Goal: Task Accomplishment & Management: Use online tool/utility

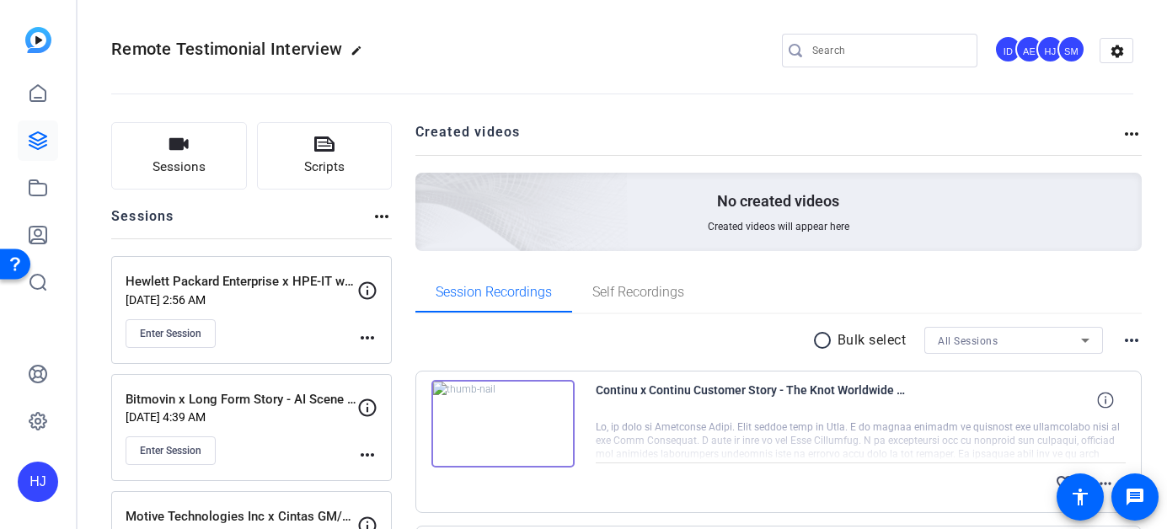
scroll to position [635, 0]
click at [827, 46] on input "Search" at bounding box center [888, 50] width 152 height 20
paste input "Hack The Box x Cribl Remote Video Interview"
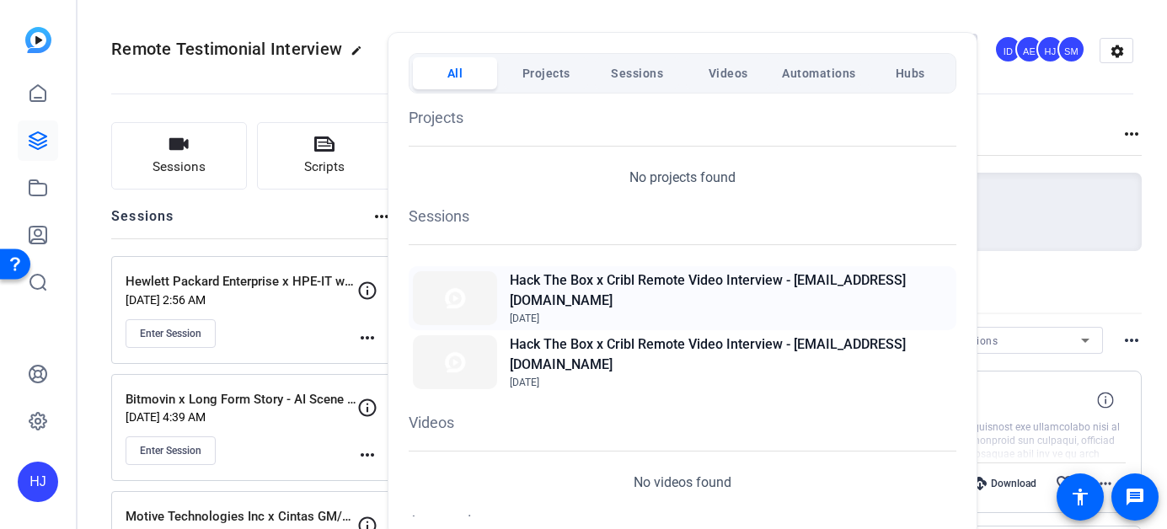
type input "Hack The Box x Cribl Remote Video Interview"
click at [735, 287] on h2 "Hack The Box x Cribl Remote Video Interview - [EMAIL_ADDRESS][DOMAIN_NAME]" at bounding box center [731, 290] width 442 height 40
click at [1050, 139] on div at bounding box center [583, 264] width 1167 height 529
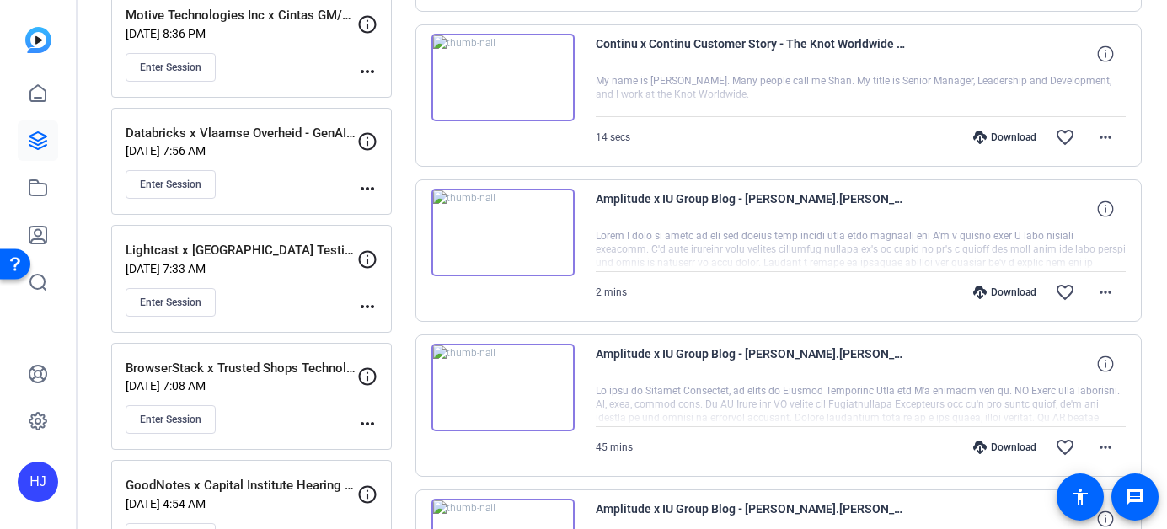
scroll to position [524, 0]
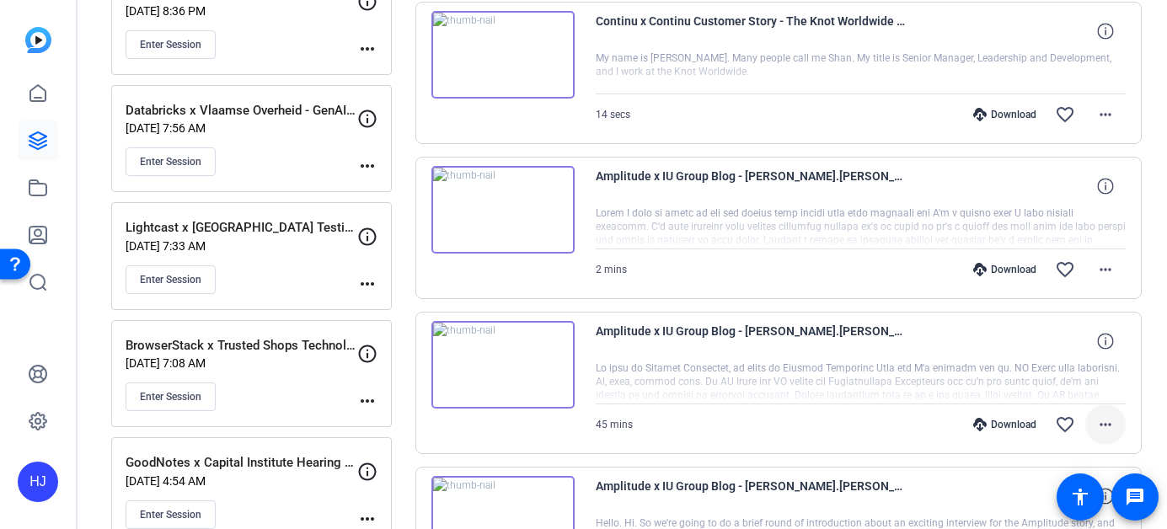
click at [1106, 419] on mat-icon "more_horiz" at bounding box center [1105, 425] width 20 height 20
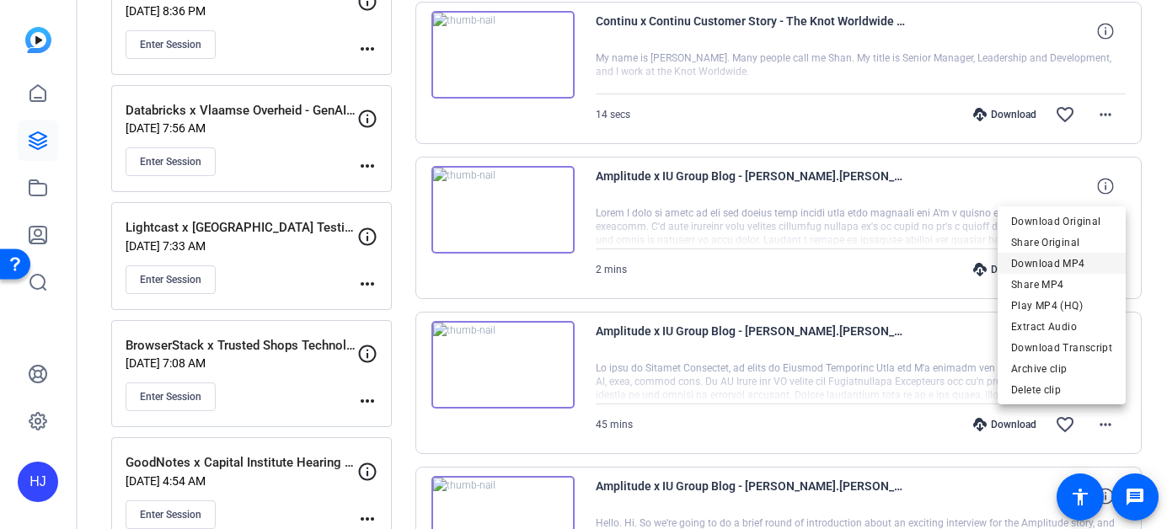
click at [1079, 259] on span "Download MP4" at bounding box center [1061, 264] width 101 height 20
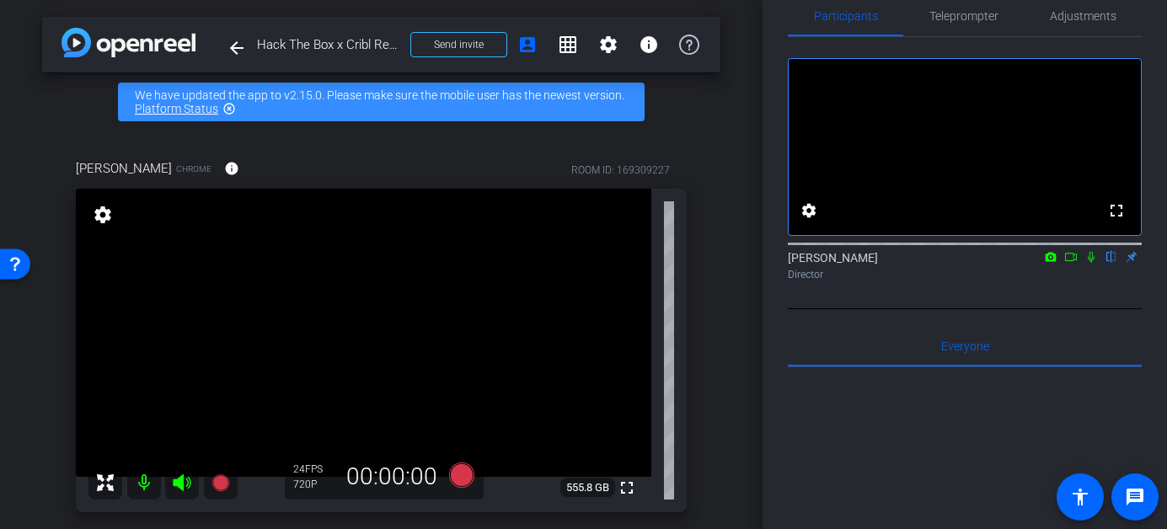
scroll to position [29, 0]
click at [1072, 20] on span "Adjustments" at bounding box center [1083, 17] width 67 height 12
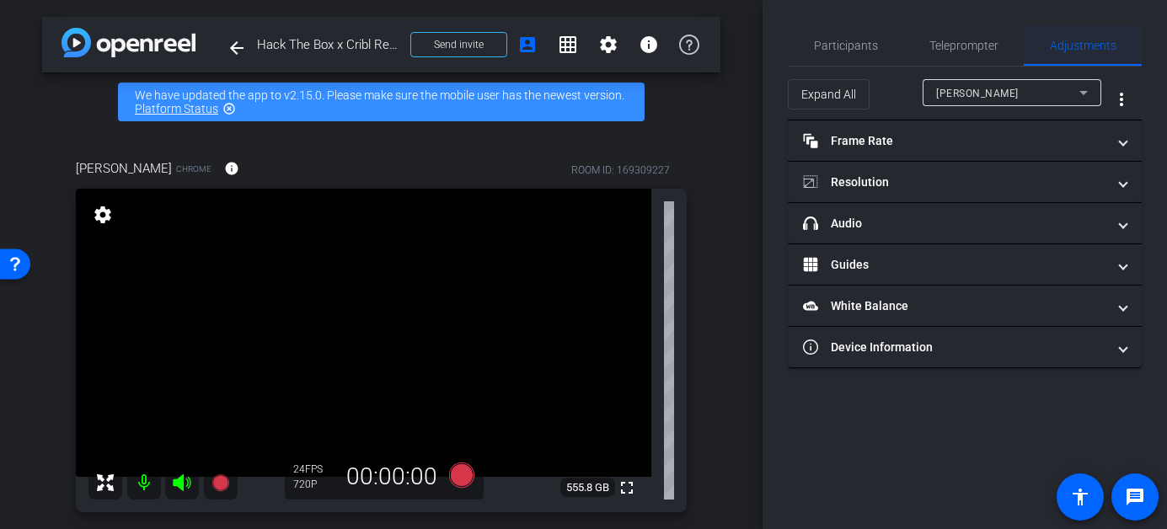
scroll to position [0, 0]
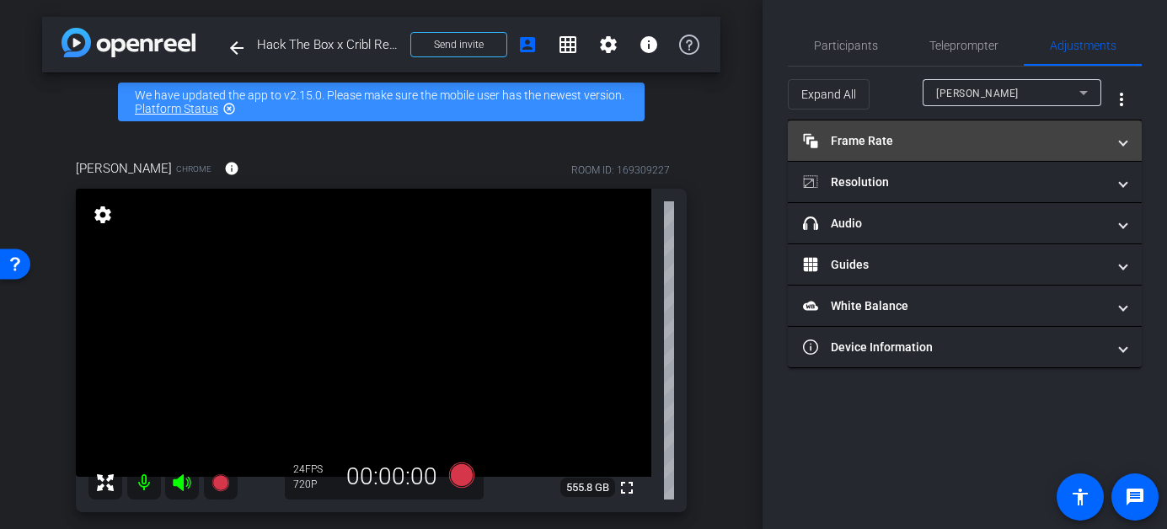
click at [882, 140] on mat-panel-title "Frame Rate Frame Rate" at bounding box center [954, 141] width 303 height 18
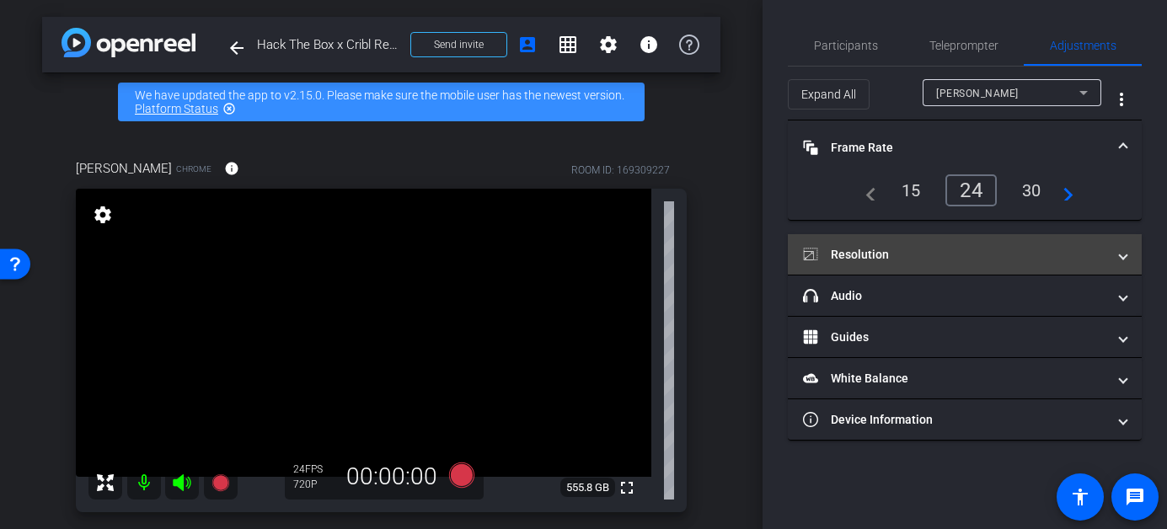
click at [864, 252] on mat-panel-title "Resolution" at bounding box center [954, 255] width 303 height 18
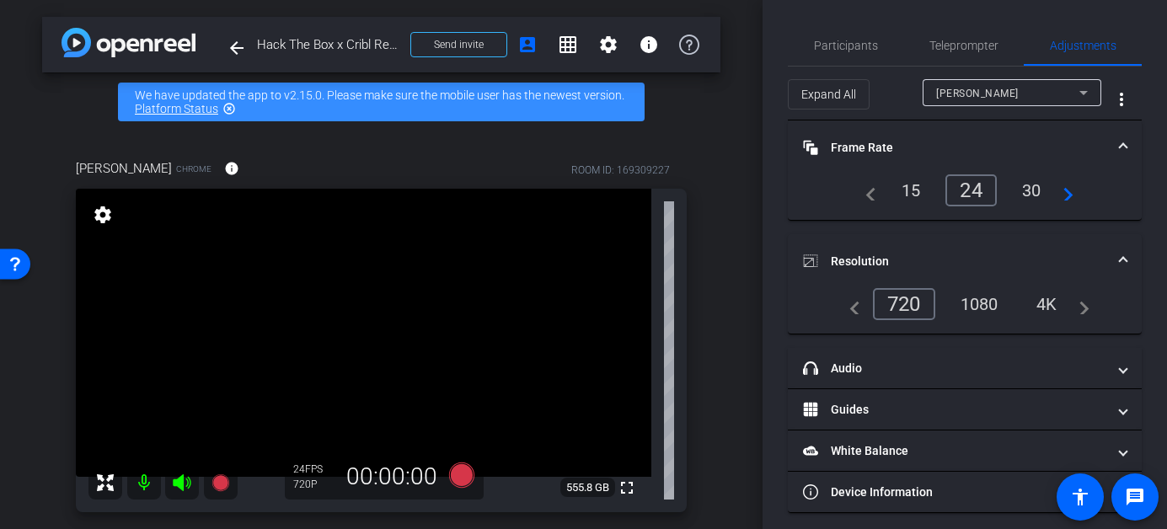
click at [985, 303] on div "1080" at bounding box center [979, 304] width 63 height 29
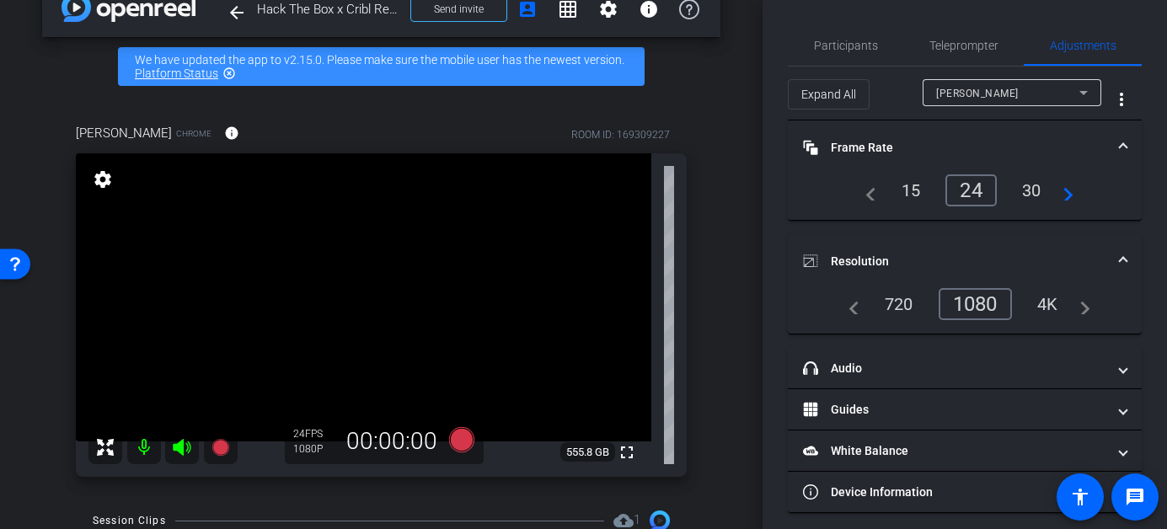
scroll to position [40, 0]
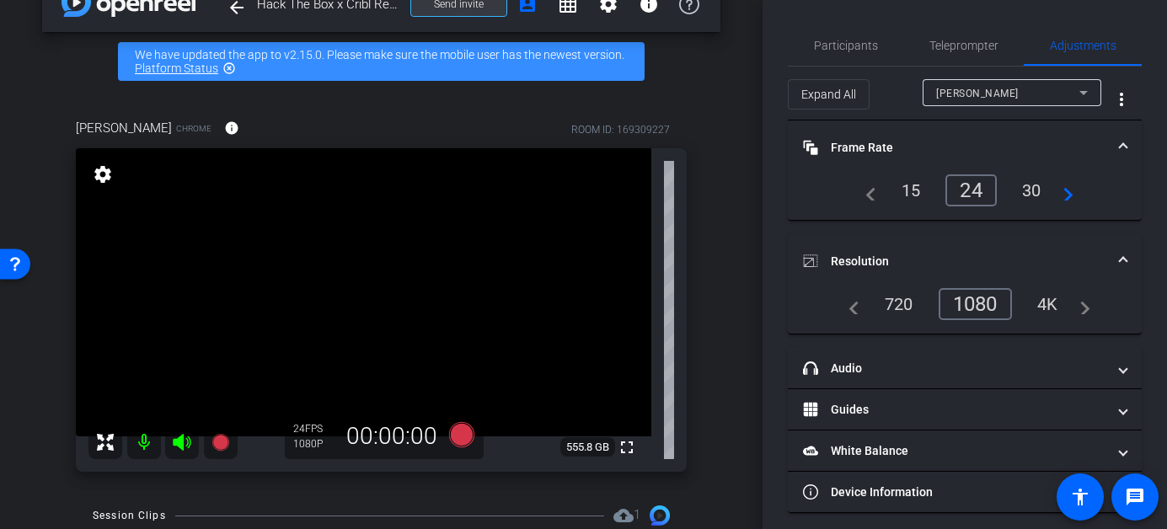
click at [469, 6] on span "Send invite" at bounding box center [459, 3] width 50 height 13
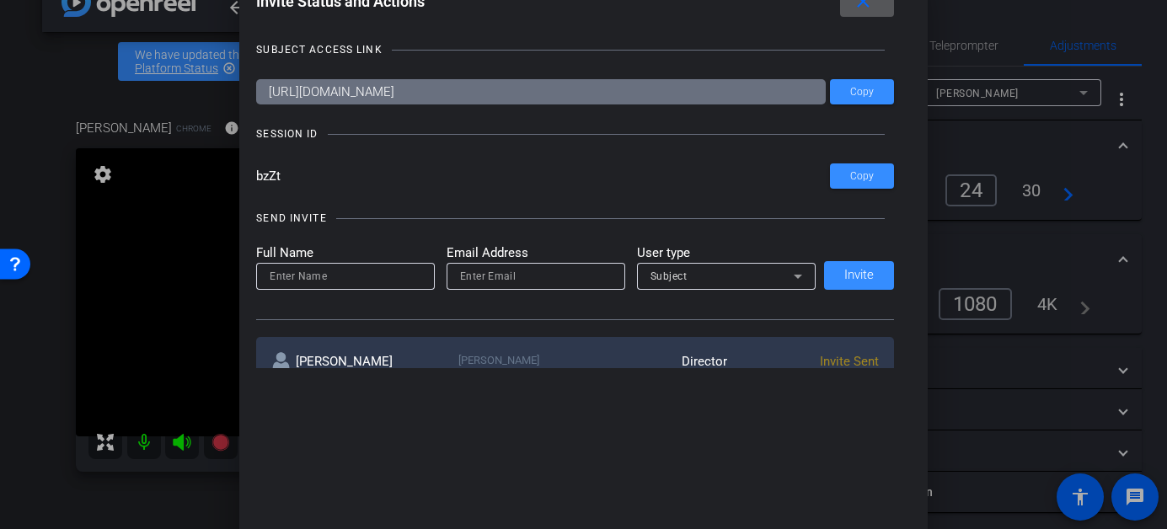
click at [46, 184] on div at bounding box center [583, 264] width 1167 height 529
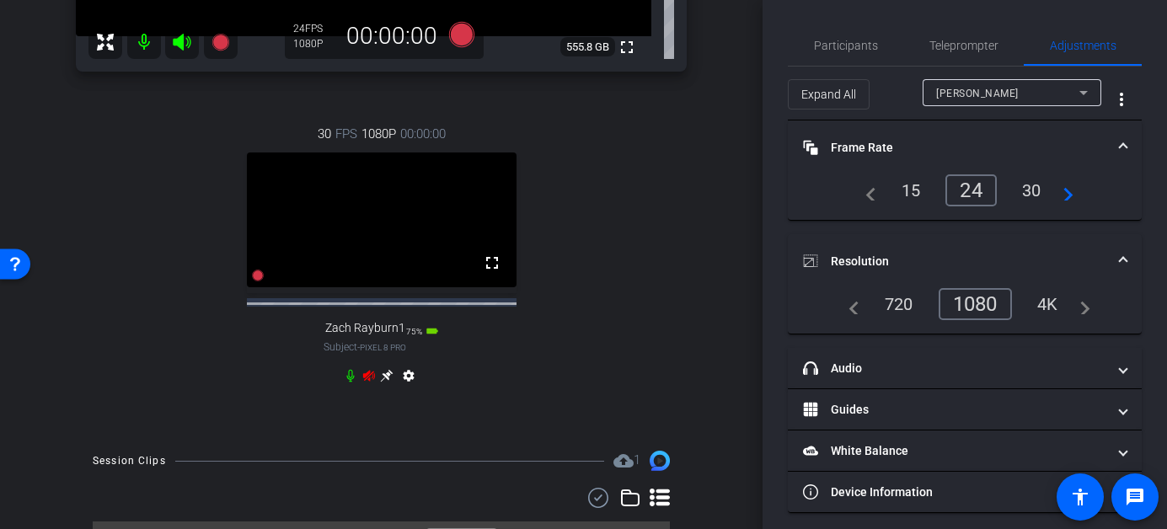
scroll to position [447, 0]
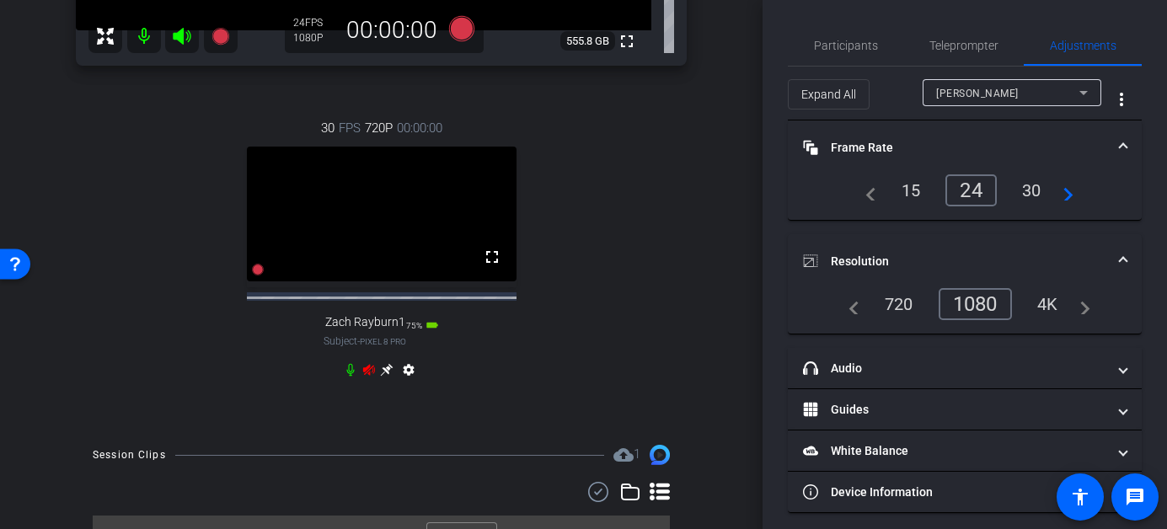
click at [184, 32] on icon at bounding box center [182, 36] width 20 height 20
click at [144, 35] on mat-icon at bounding box center [144, 36] width 34 height 34
click at [368, 375] on icon at bounding box center [369, 369] width 12 height 11
click at [385, 377] on icon at bounding box center [386, 369] width 13 height 13
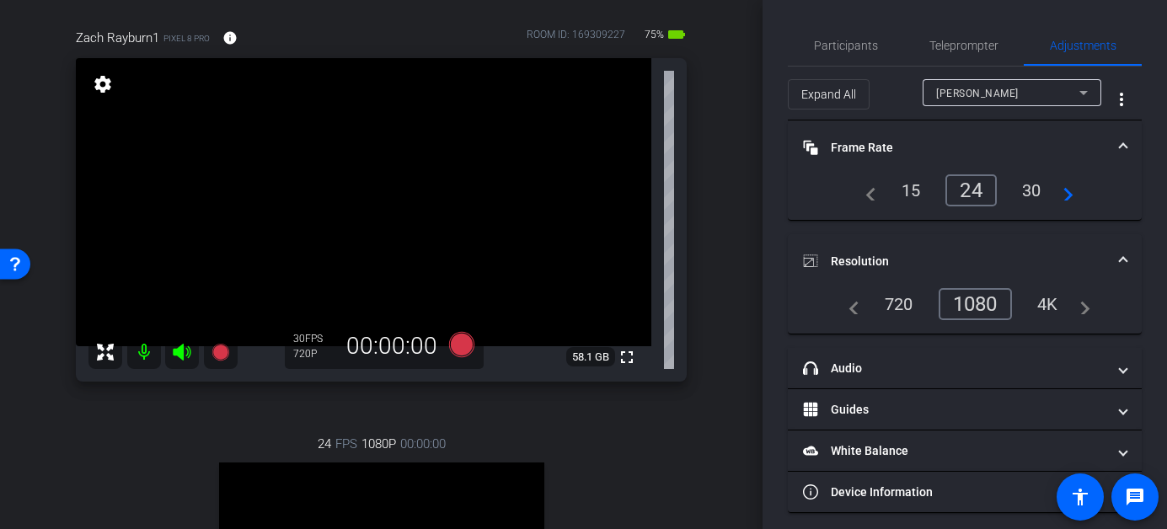
scroll to position [157, 0]
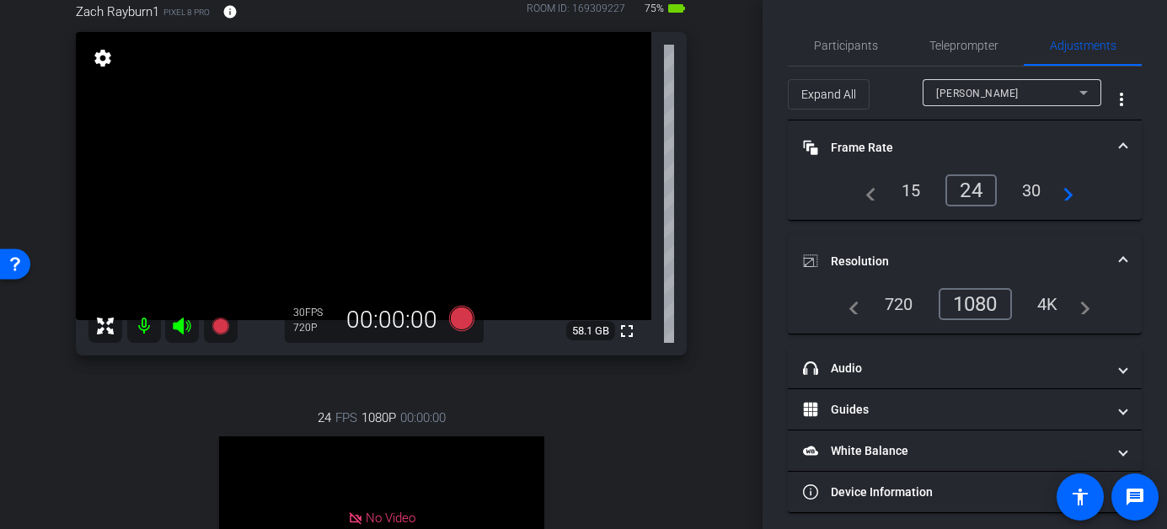
click at [981, 96] on span "Zach Rayburn" at bounding box center [977, 94] width 83 height 12
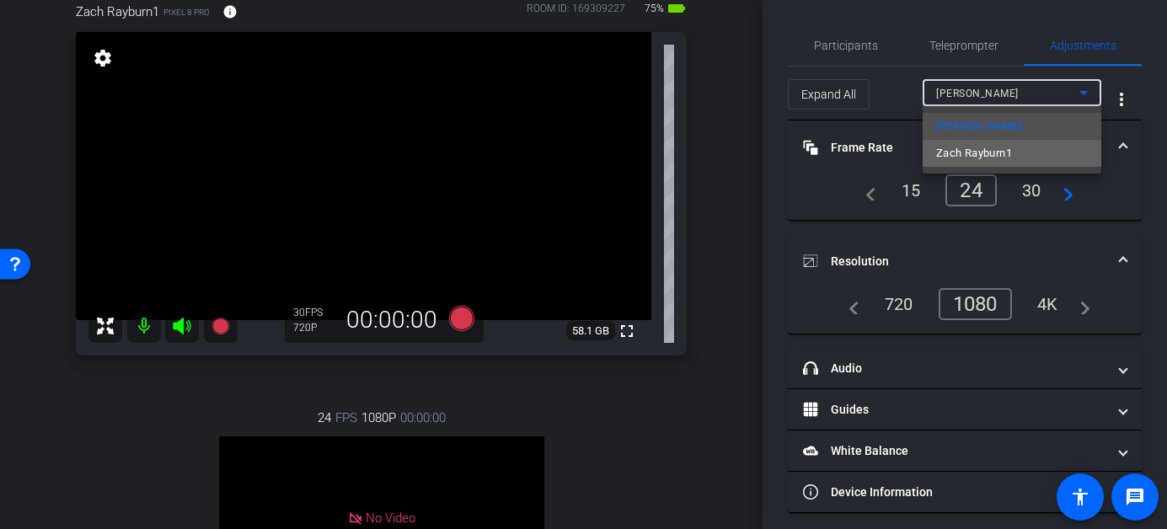
click at [955, 154] on span "Zach Rayburn1" at bounding box center [974, 153] width 76 height 20
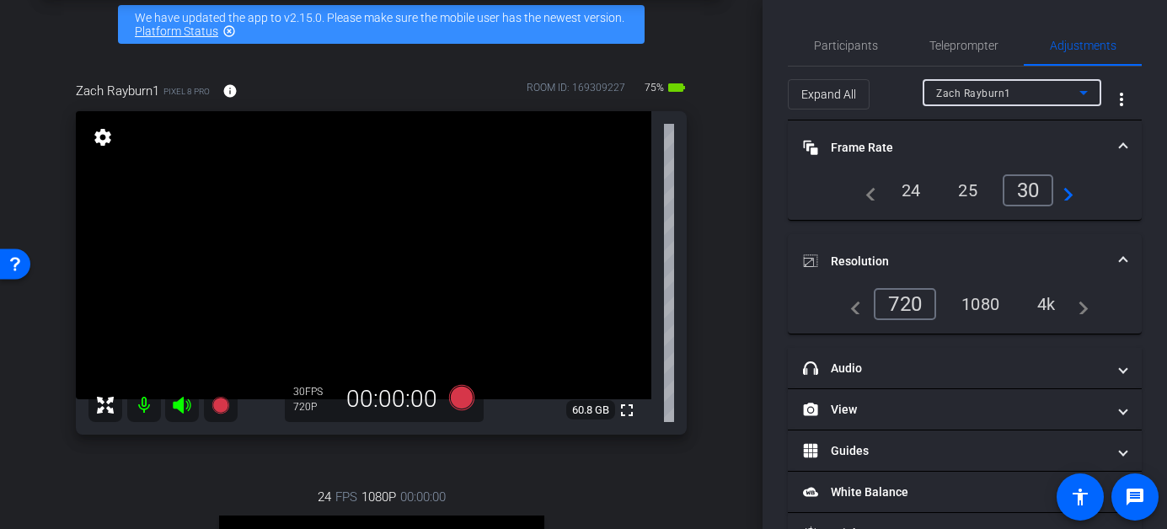
scroll to position [72, 0]
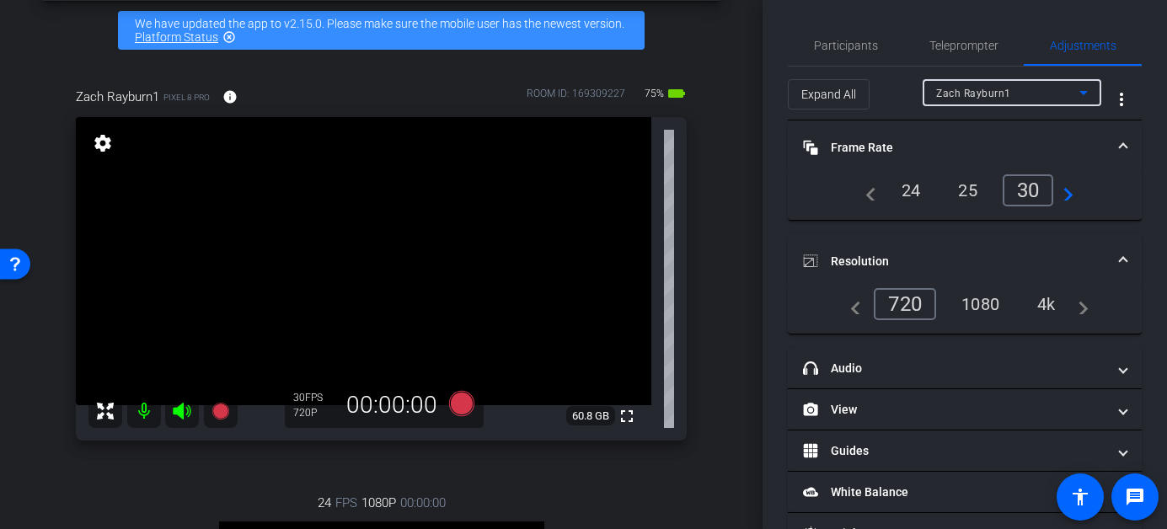
click at [910, 189] on div "24" at bounding box center [911, 190] width 45 height 29
click at [985, 313] on div "1080" at bounding box center [980, 304] width 63 height 29
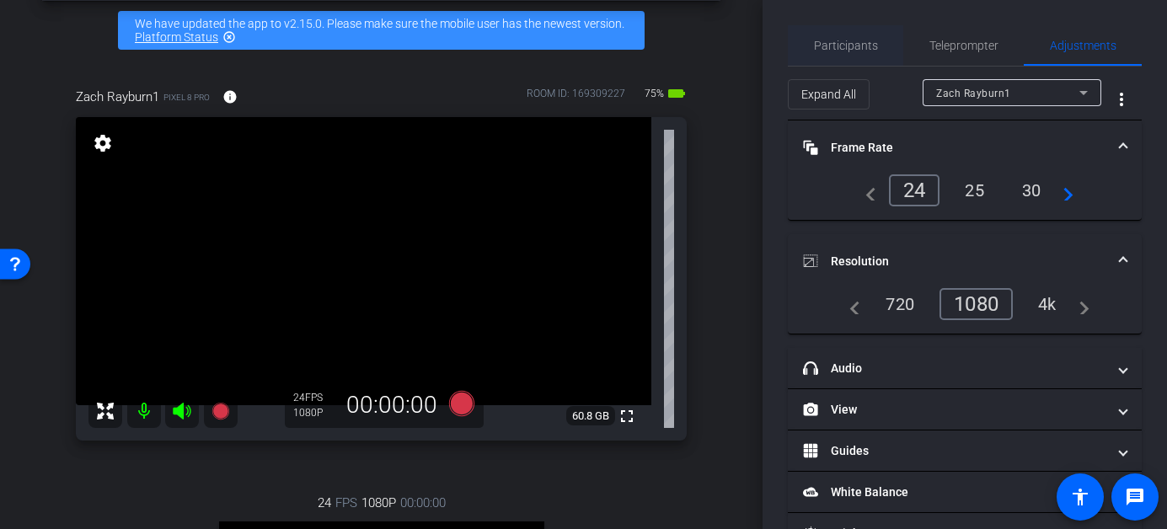
click at [826, 54] on span "Participants" at bounding box center [846, 45] width 64 height 40
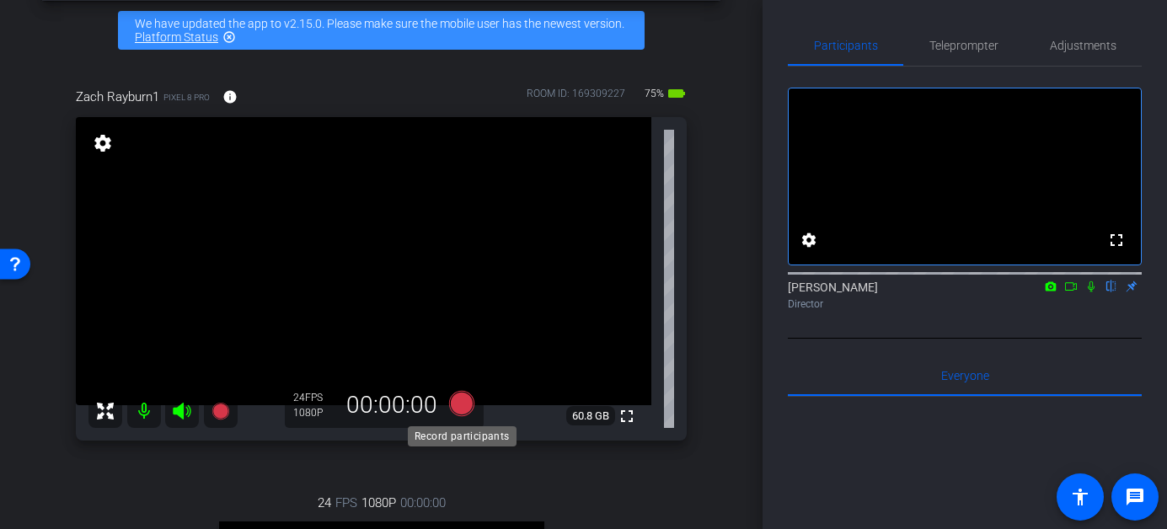
click at [463, 404] on icon at bounding box center [460, 403] width 25 height 25
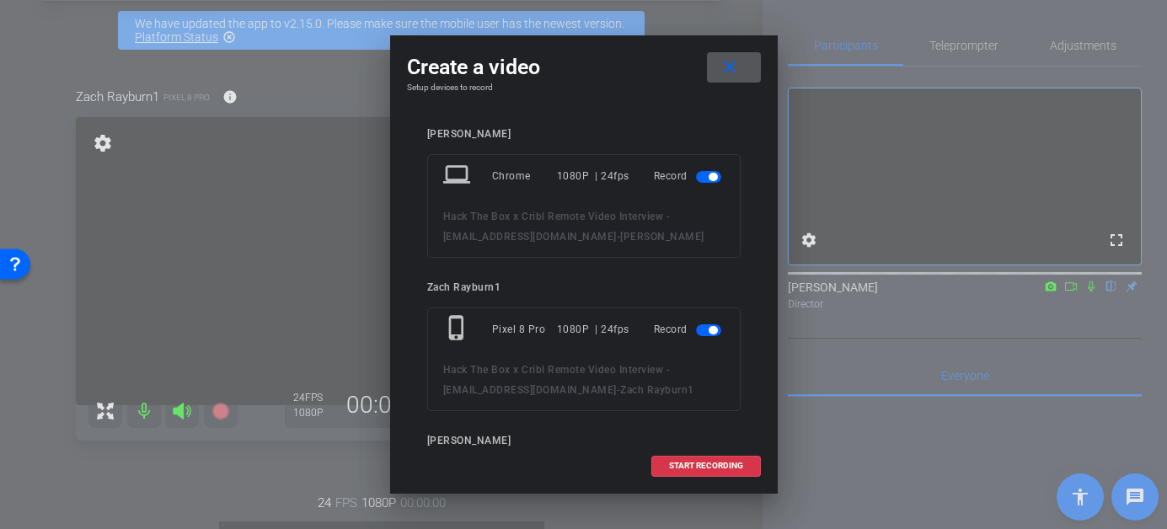
click at [704, 174] on span "button" at bounding box center [708, 177] width 25 height 12
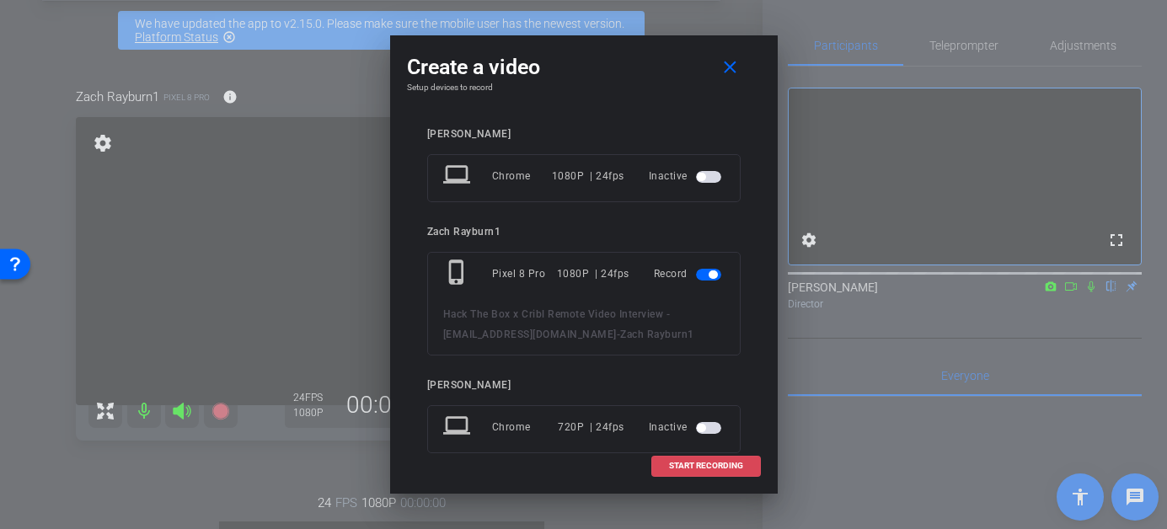
click at [688, 467] on span "START RECORDING" at bounding box center [706, 466] width 74 height 8
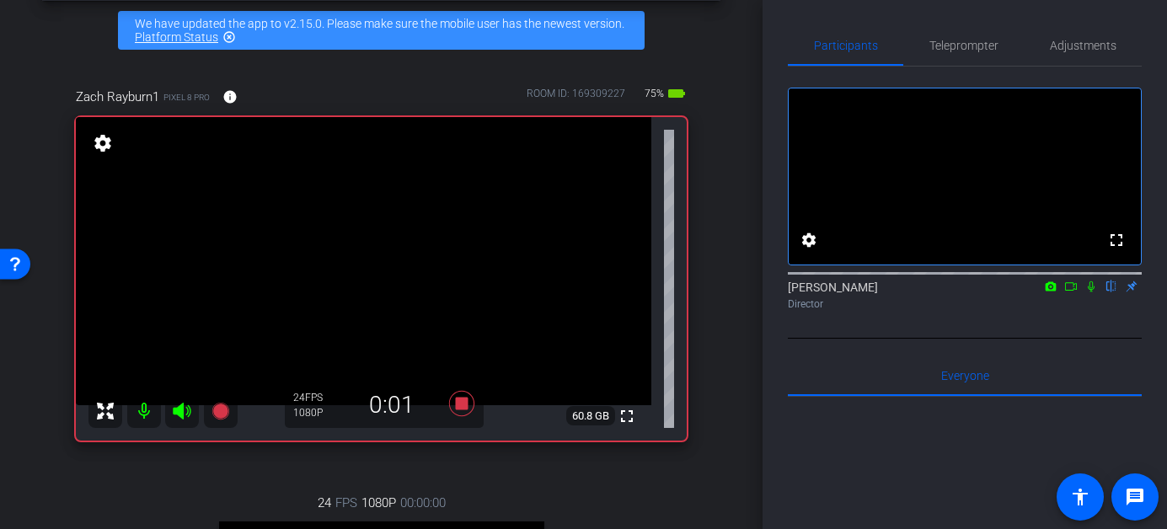
click at [1092, 292] on icon at bounding box center [1090, 287] width 13 height 12
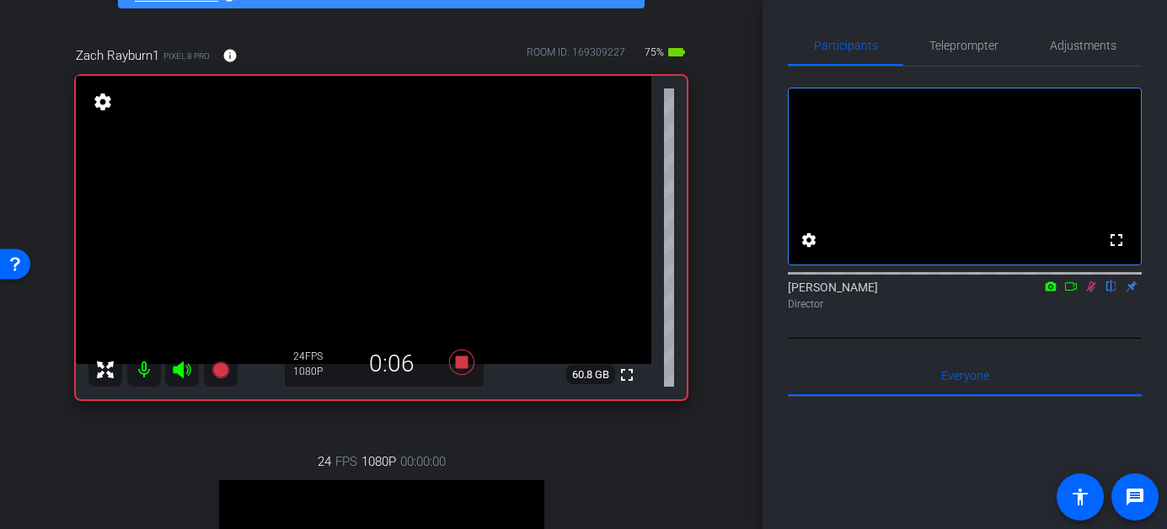
scroll to position [112, 0]
click at [1088, 292] on icon at bounding box center [1090, 287] width 13 height 12
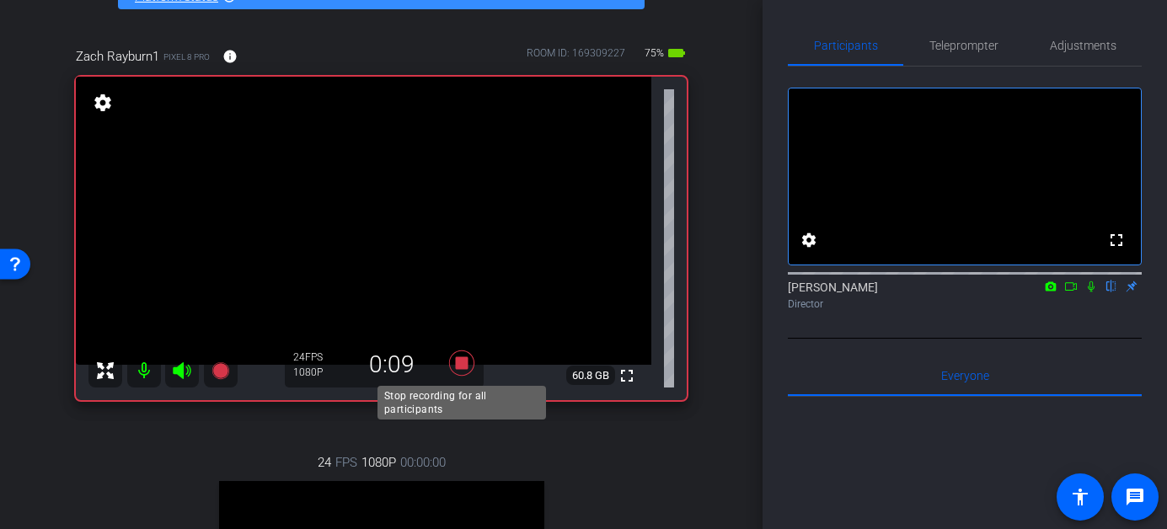
click at [463, 367] on icon at bounding box center [460, 362] width 25 height 25
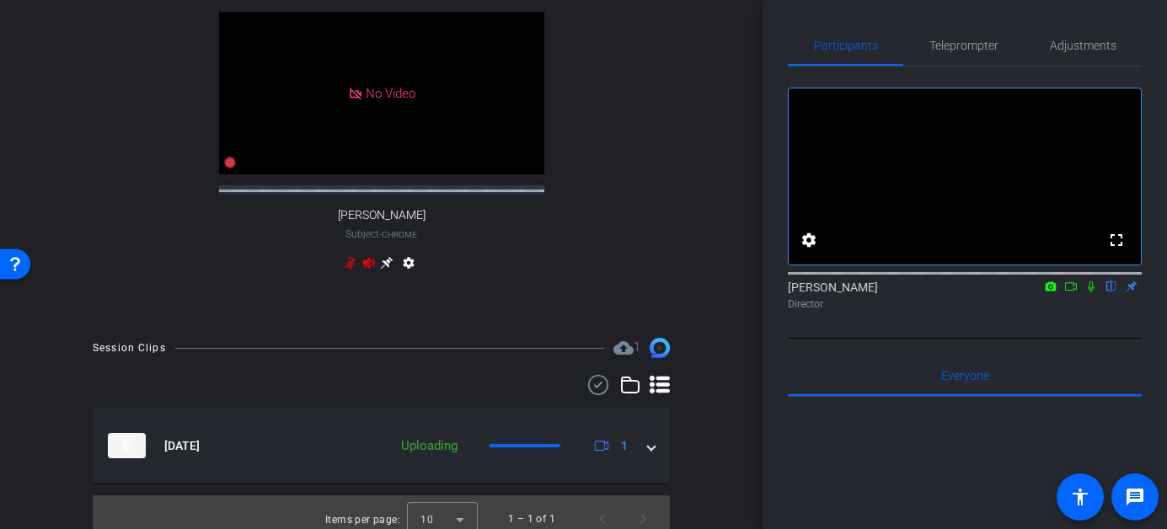
scroll to position [584, 0]
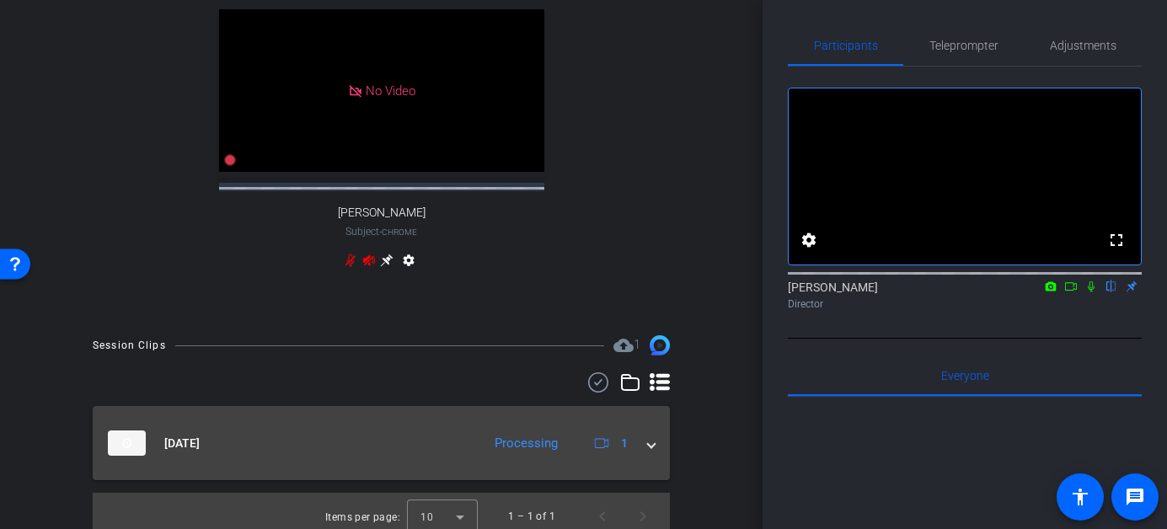
click at [653, 452] on span at bounding box center [651, 444] width 7 height 18
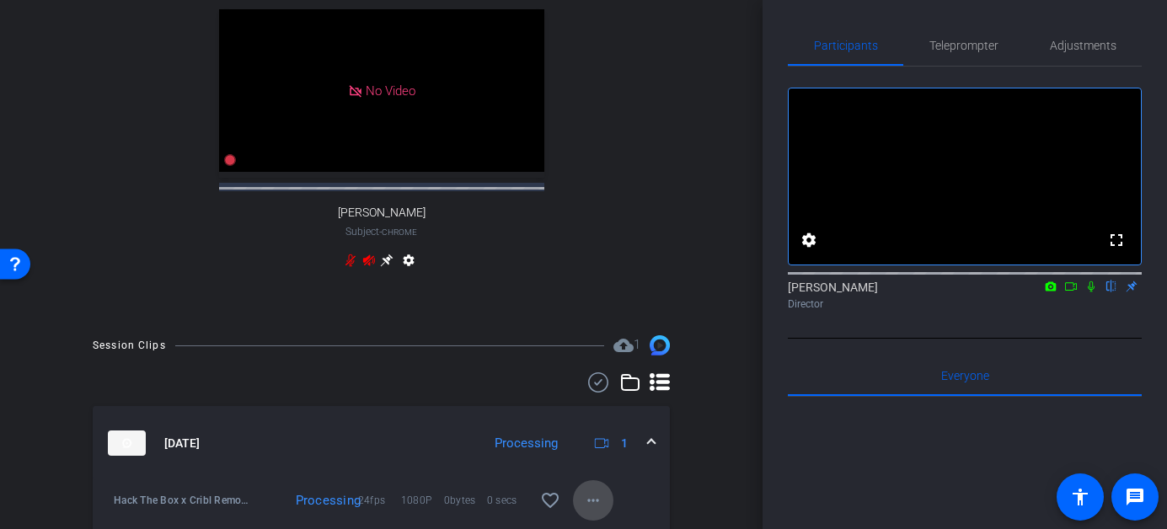
click at [586, 511] on mat-icon "more_horiz" at bounding box center [593, 500] width 20 height 20
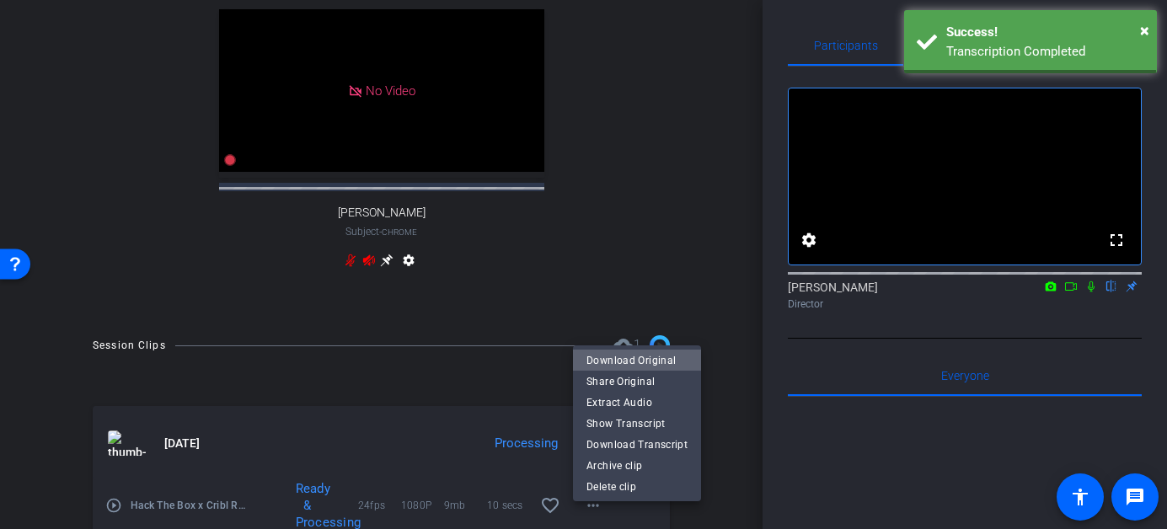
click at [595, 366] on span "Download Original" at bounding box center [636, 360] width 101 height 20
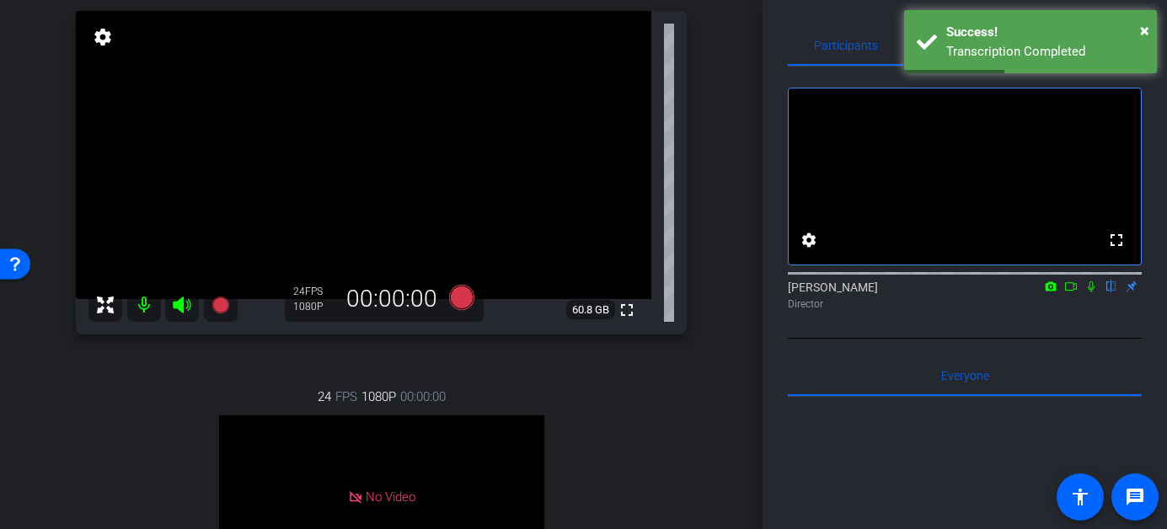
scroll to position [177, 0]
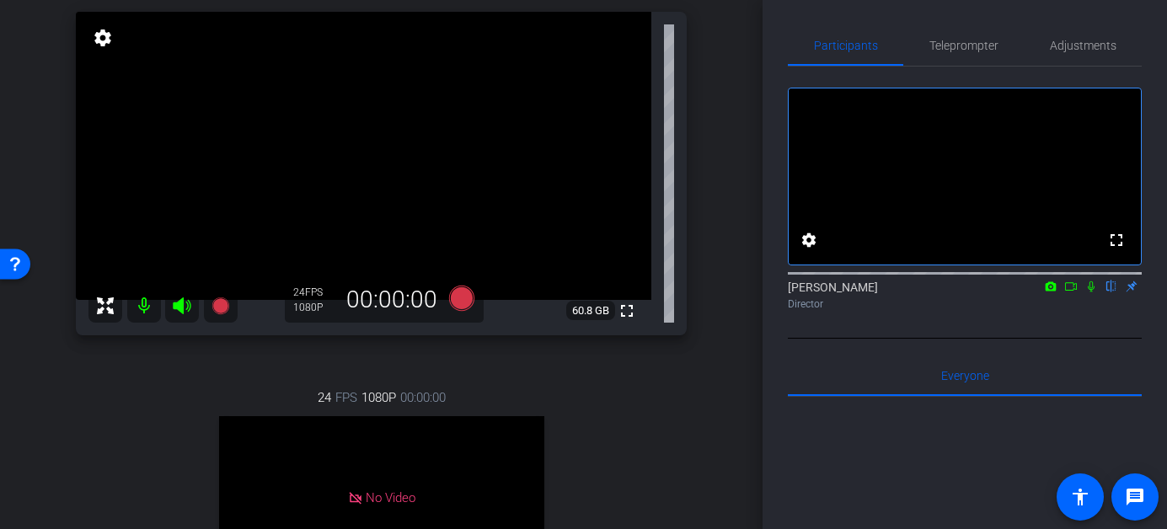
click at [184, 303] on icon at bounding box center [182, 306] width 20 height 20
click at [152, 303] on mat-icon at bounding box center [144, 306] width 34 height 34
click at [179, 307] on icon at bounding box center [182, 306] width 20 height 20
click at [145, 308] on mat-icon at bounding box center [144, 306] width 34 height 34
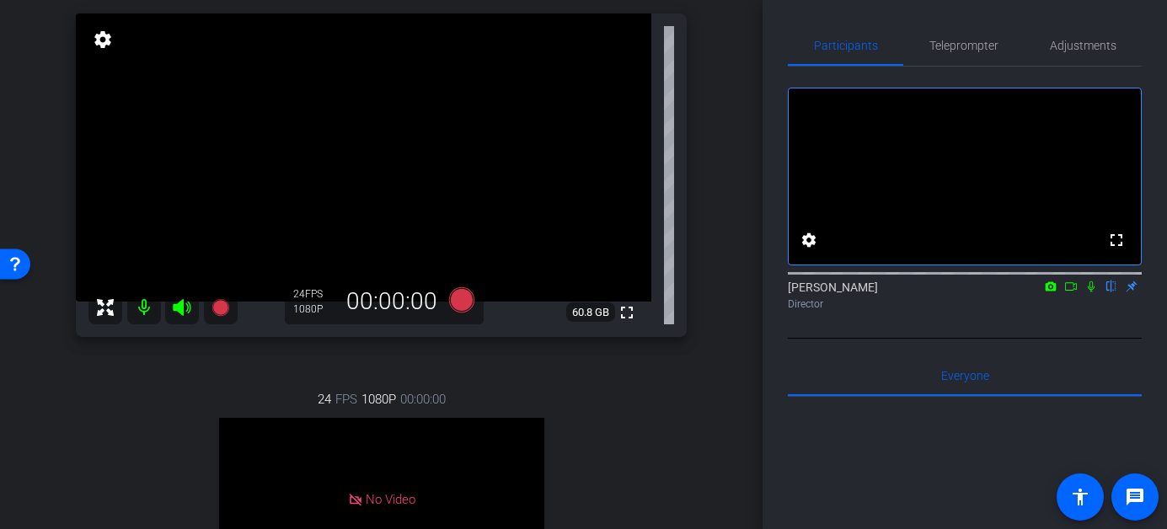
click at [1092, 292] on icon at bounding box center [1091, 286] width 7 height 11
click at [1088, 292] on icon at bounding box center [1091, 286] width 9 height 11
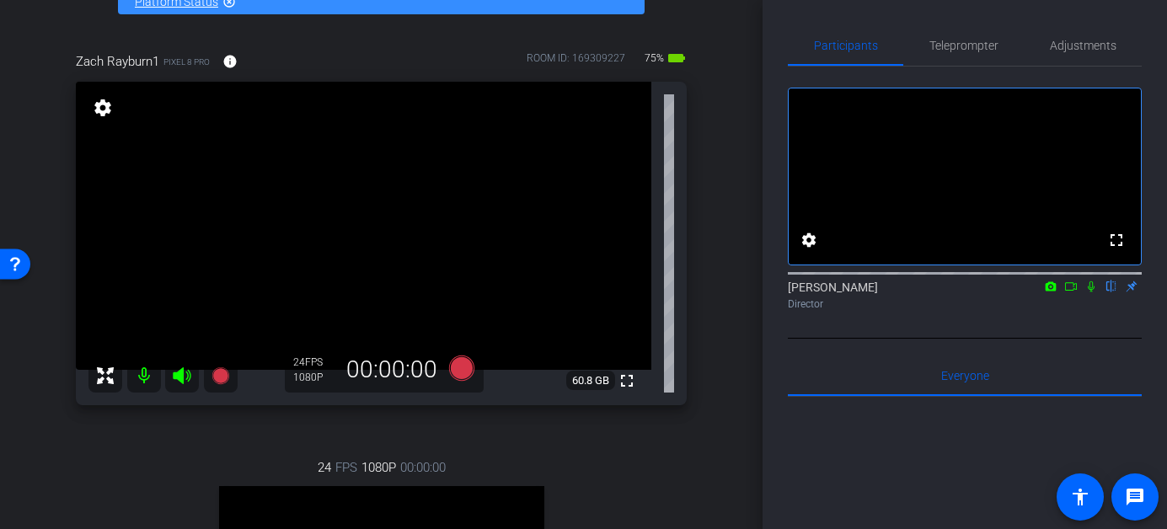
scroll to position [104, 0]
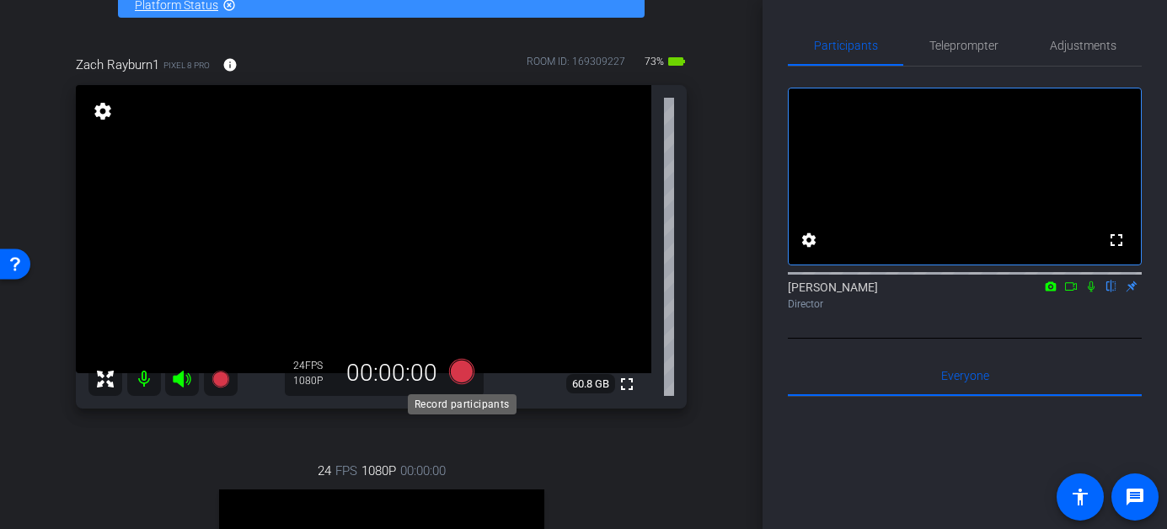
click at [463, 374] on icon at bounding box center [460, 371] width 25 height 25
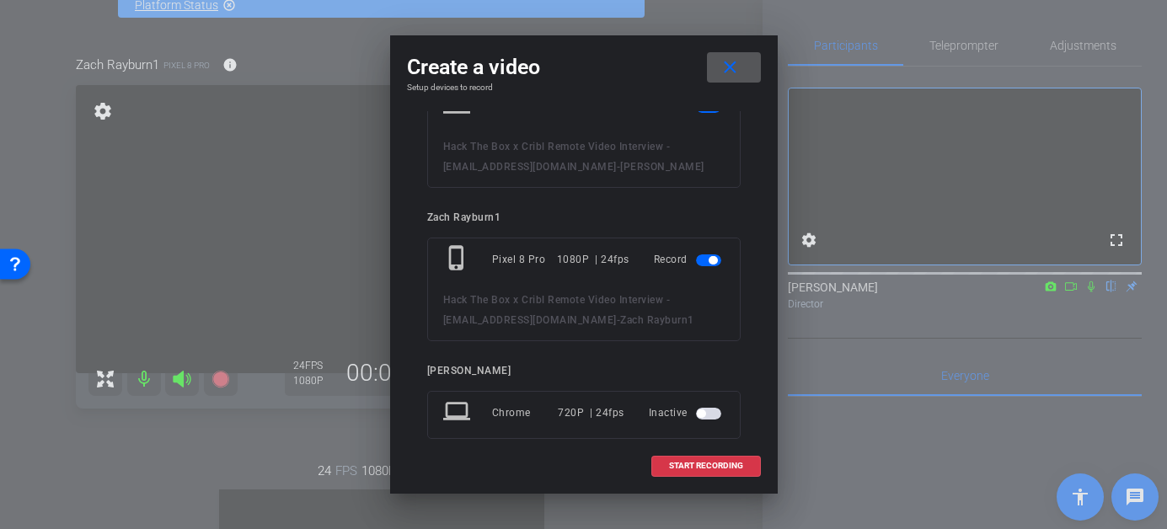
scroll to position [0, 0]
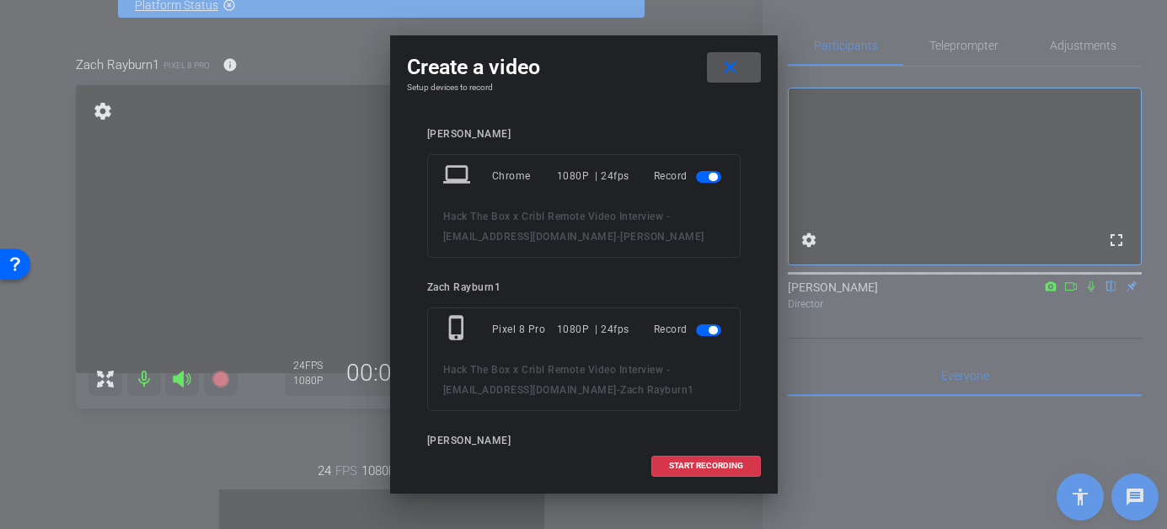
click at [705, 181] on span "button" at bounding box center [708, 177] width 25 height 12
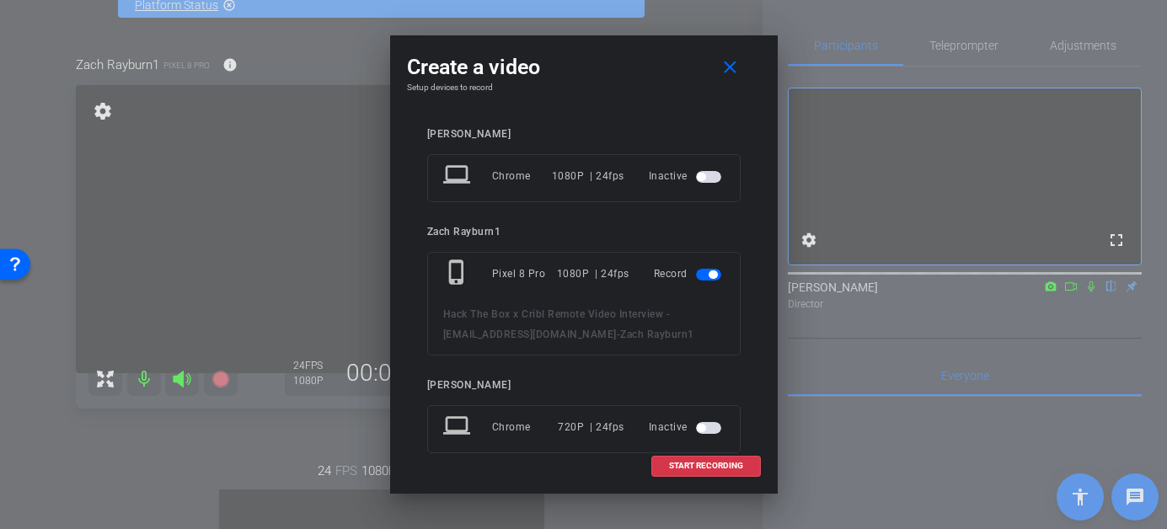
scroll to position [39, 0]
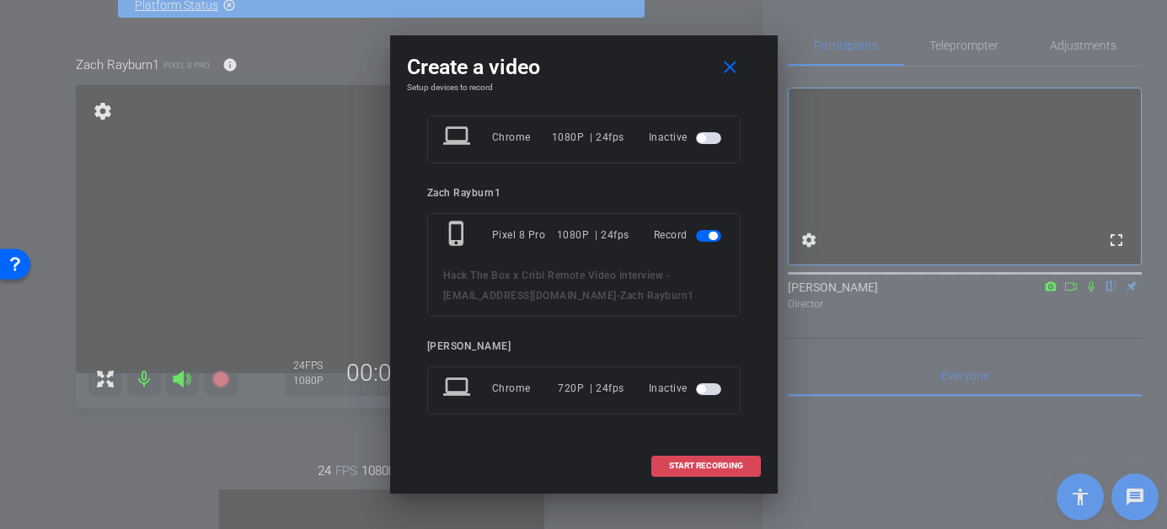
click at [679, 468] on span "START RECORDING" at bounding box center [706, 466] width 74 height 8
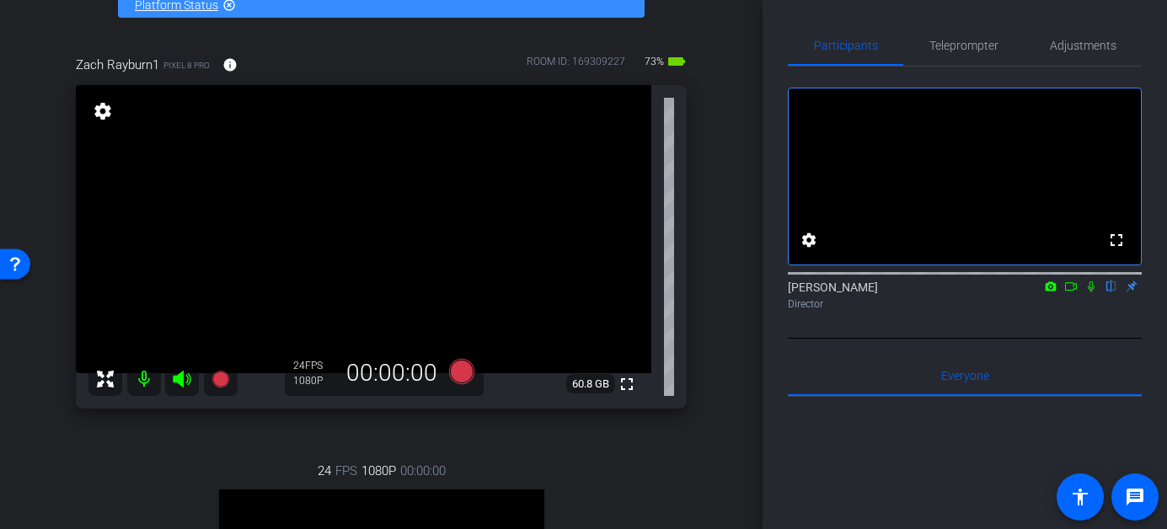
click at [1069, 292] on icon at bounding box center [1070, 287] width 13 height 12
click at [1110, 317] on div "Heather Jacoby Director" at bounding box center [965, 290] width 354 height 51
click at [1112, 292] on icon at bounding box center [1111, 286] width 7 height 11
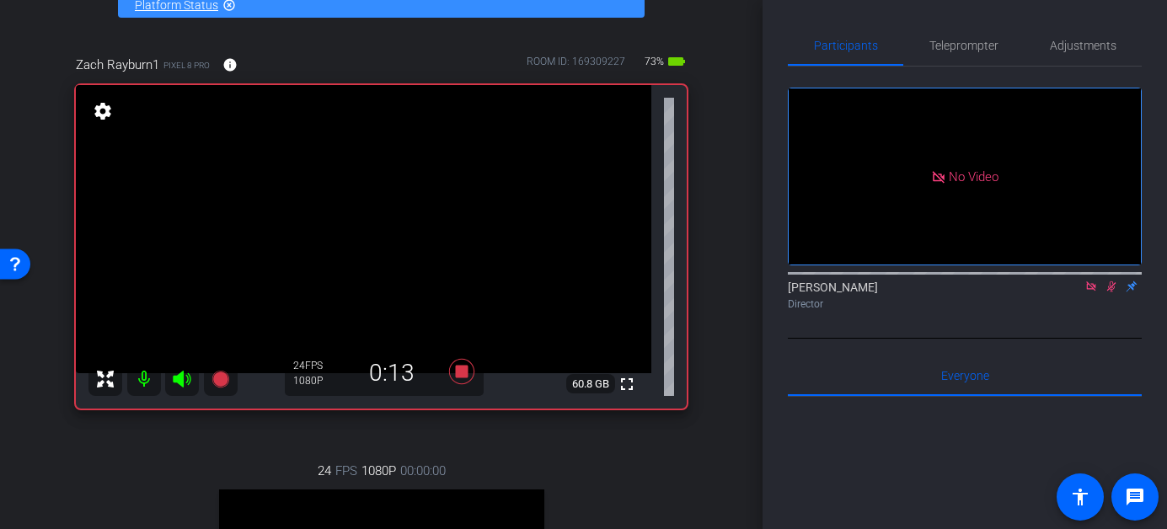
click at [1110, 292] on icon at bounding box center [1110, 287] width 13 height 12
click at [1109, 292] on icon at bounding box center [1110, 287] width 13 height 12
click at [1110, 292] on icon at bounding box center [1110, 287] width 13 height 12
click at [1113, 292] on icon at bounding box center [1110, 287] width 13 height 12
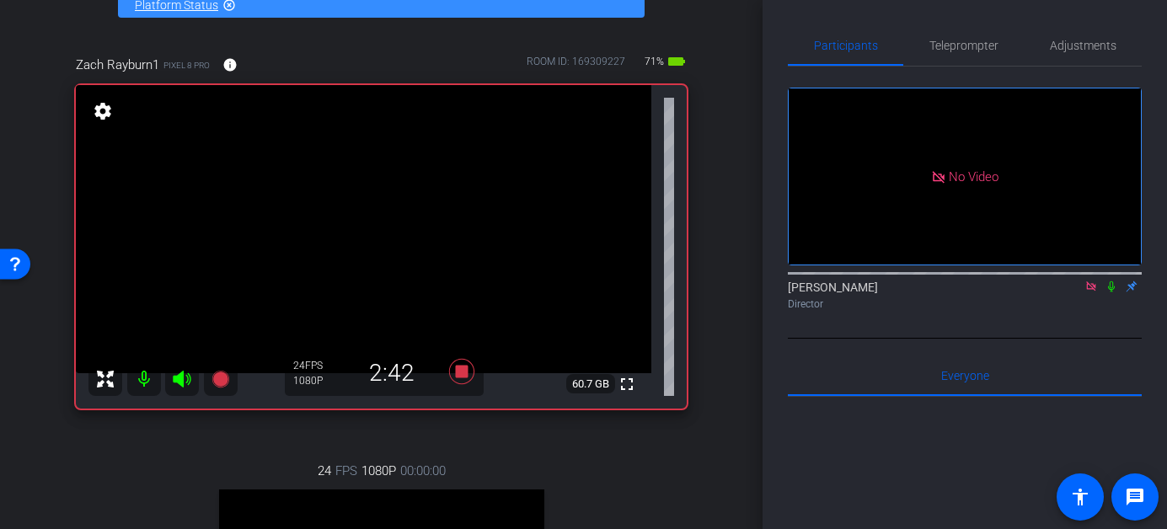
click at [1113, 292] on icon at bounding box center [1111, 286] width 7 height 11
click at [1113, 292] on icon at bounding box center [1111, 286] width 9 height 11
click at [1111, 292] on icon at bounding box center [1110, 287] width 13 height 12
click at [1112, 292] on icon at bounding box center [1110, 287] width 13 height 12
click at [1110, 292] on icon at bounding box center [1111, 286] width 7 height 11
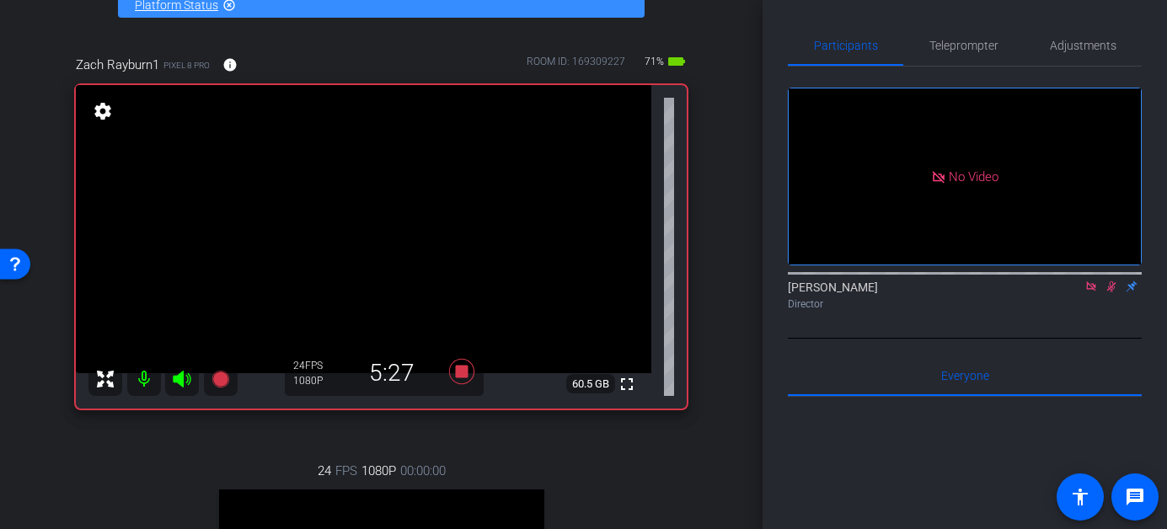
click at [1112, 292] on icon at bounding box center [1110, 287] width 13 height 12
click at [1111, 294] on mat-icon at bounding box center [1111, 286] width 20 height 15
click at [1111, 292] on icon at bounding box center [1110, 287] width 13 height 12
click at [1104, 294] on mat-icon at bounding box center [1111, 286] width 20 height 15
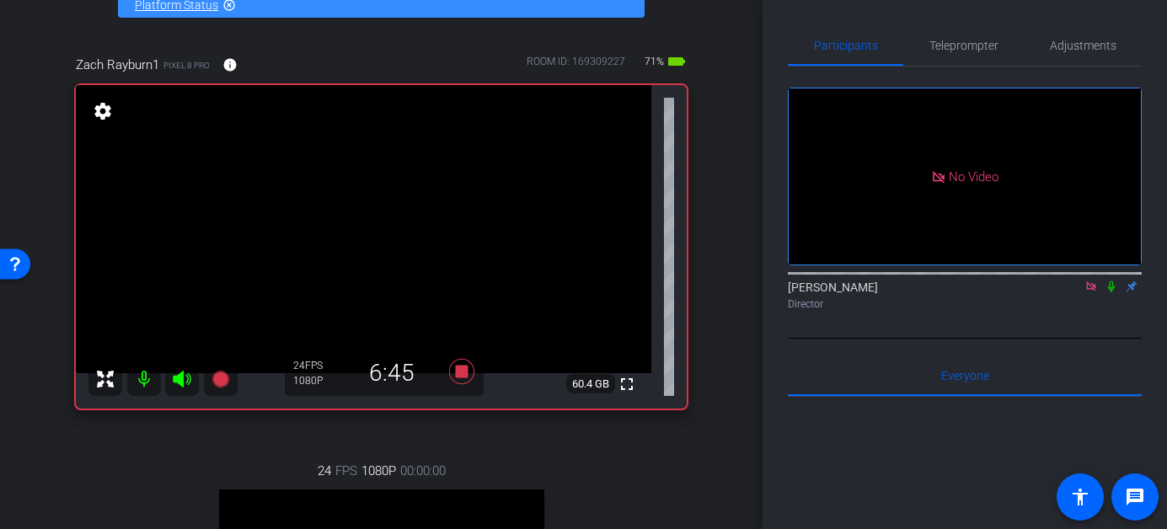
click at [1111, 292] on icon at bounding box center [1110, 287] width 13 height 12
click at [1110, 292] on icon at bounding box center [1110, 287] width 13 height 12
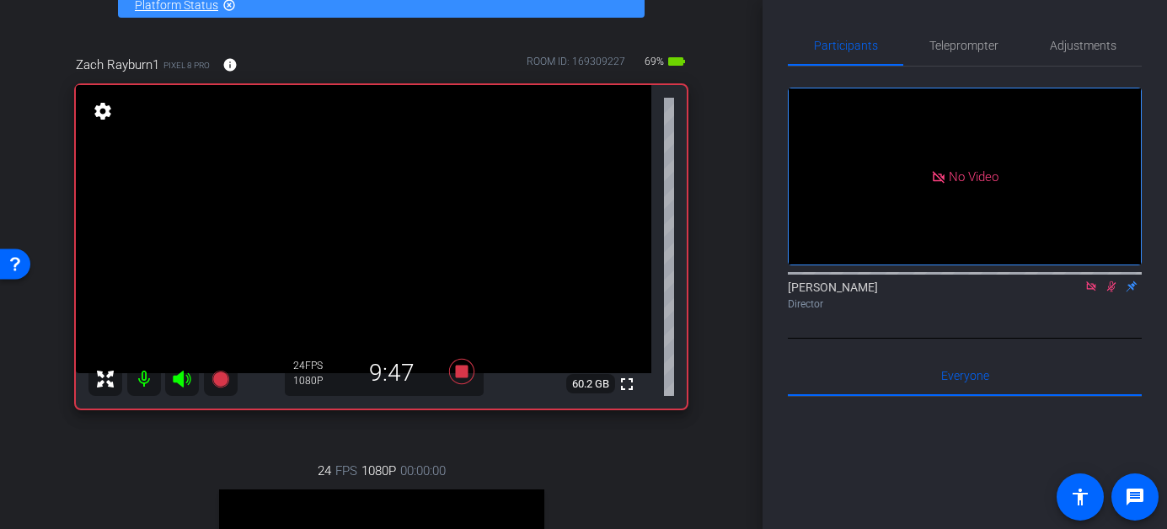
click at [1107, 292] on icon at bounding box center [1110, 287] width 13 height 12
click at [1113, 292] on icon at bounding box center [1111, 286] width 9 height 11
click at [1112, 292] on icon at bounding box center [1110, 287] width 13 height 12
click at [1115, 292] on icon at bounding box center [1110, 287] width 13 height 12
click at [1110, 292] on icon at bounding box center [1110, 287] width 13 height 12
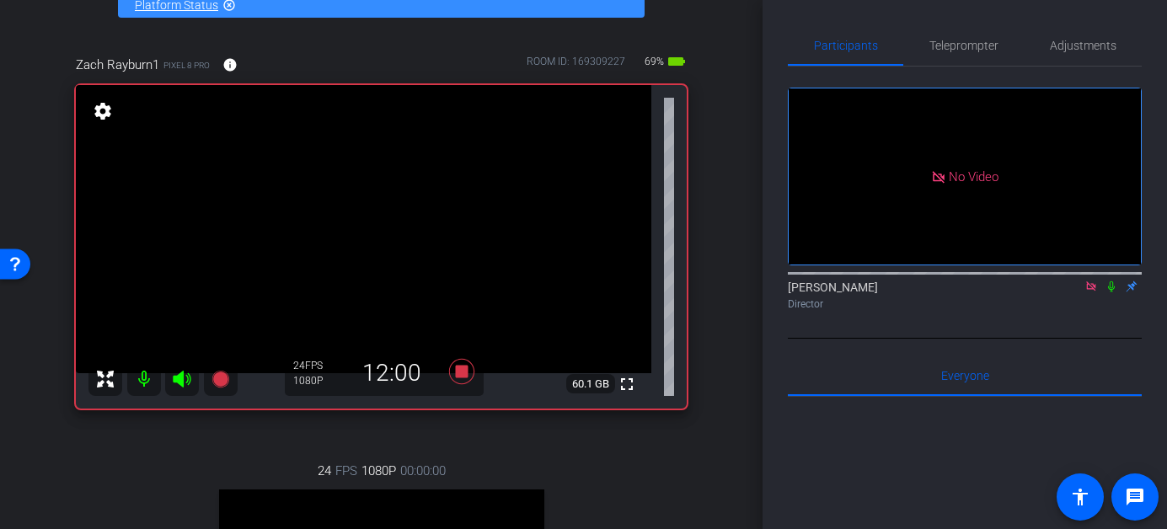
click at [1110, 312] on div "Heather Jacoby Director" at bounding box center [965, 295] width 354 height 33
click at [1111, 292] on icon at bounding box center [1110, 287] width 13 height 12
click at [1111, 292] on icon at bounding box center [1111, 286] width 9 height 11
click at [1104, 292] on icon at bounding box center [1110, 287] width 13 height 12
click at [1113, 292] on icon at bounding box center [1110, 287] width 13 height 12
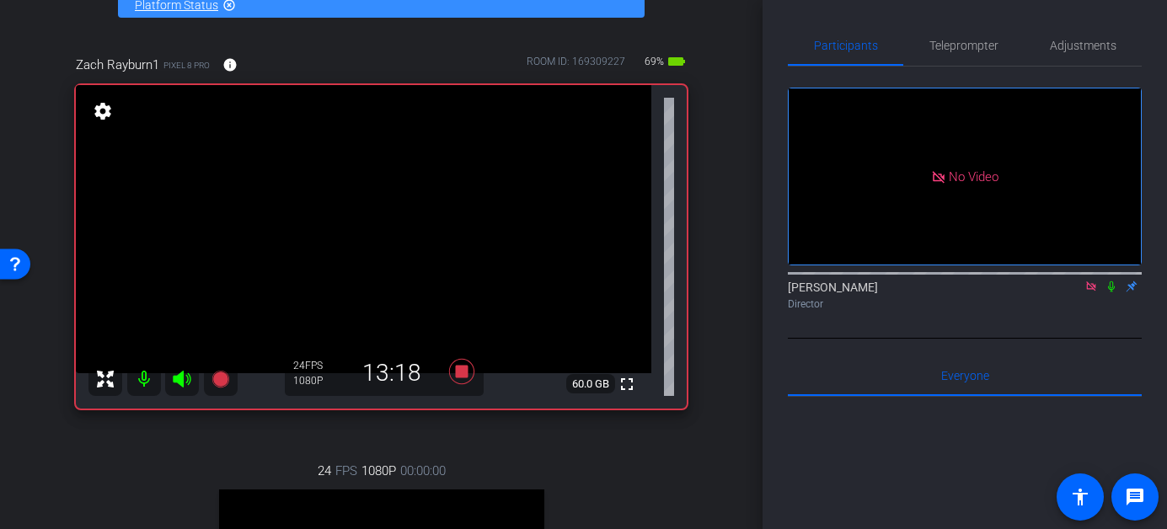
click at [1112, 292] on icon at bounding box center [1111, 286] width 7 height 11
click at [1110, 292] on icon at bounding box center [1111, 286] width 9 height 11
click at [1114, 292] on icon at bounding box center [1111, 286] width 7 height 11
click at [1110, 292] on icon at bounding box center [1111, 286] width 9 height 11
click at [1112, 292] on icon at bounding box center [1110, 287] width 13 height 12
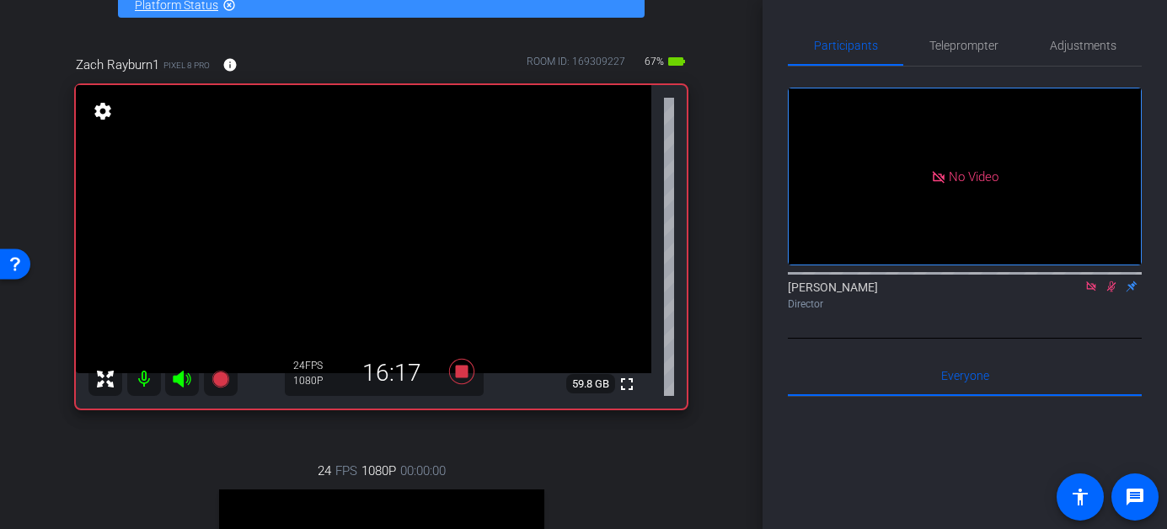
click at [1111, 292] on icon at bounding box center [1110, 287] width 13 height 12
click at [1110, 292] on icon at bounding box center [1110, 287] width 13 height 12
click at [1110, 292] on icon at bounding box center [1111, 286] width 7 height 11
click at [1110, 292] on icon at bounding box center [1111, 286] width 9 height 11
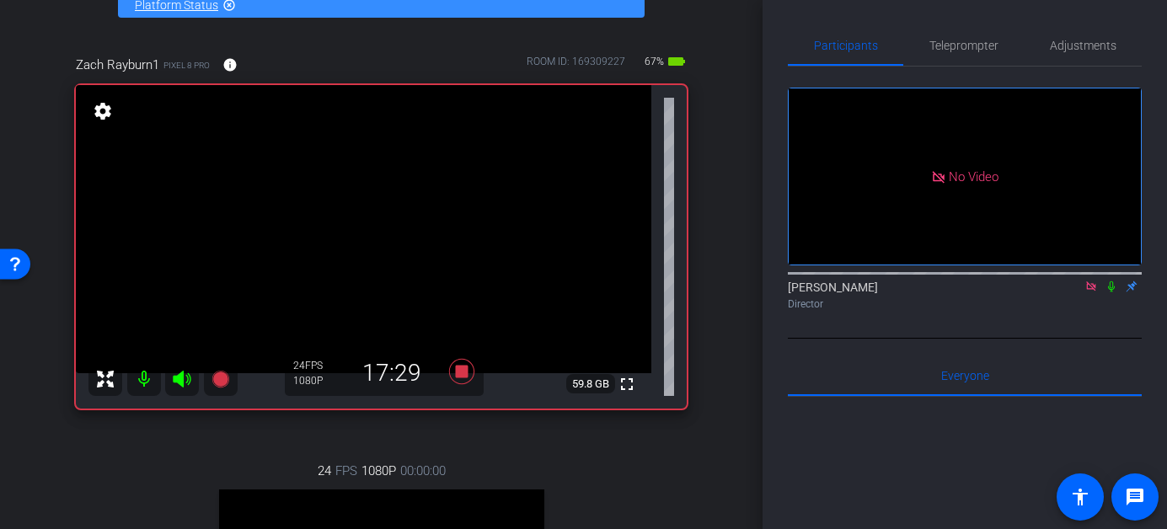
click at [1110, 292] on icon at bounding box center [1111, 286] width 7 height 11
click at [1110, 292] on icon at bounding box center [1111, 286] width 9 height 11
click at [1115, 292] on icon at bounding box center [1110, 287] width 13 height 12
click at [1112, 292] on icon at bounding box center [1111, 286] width 7 height 11
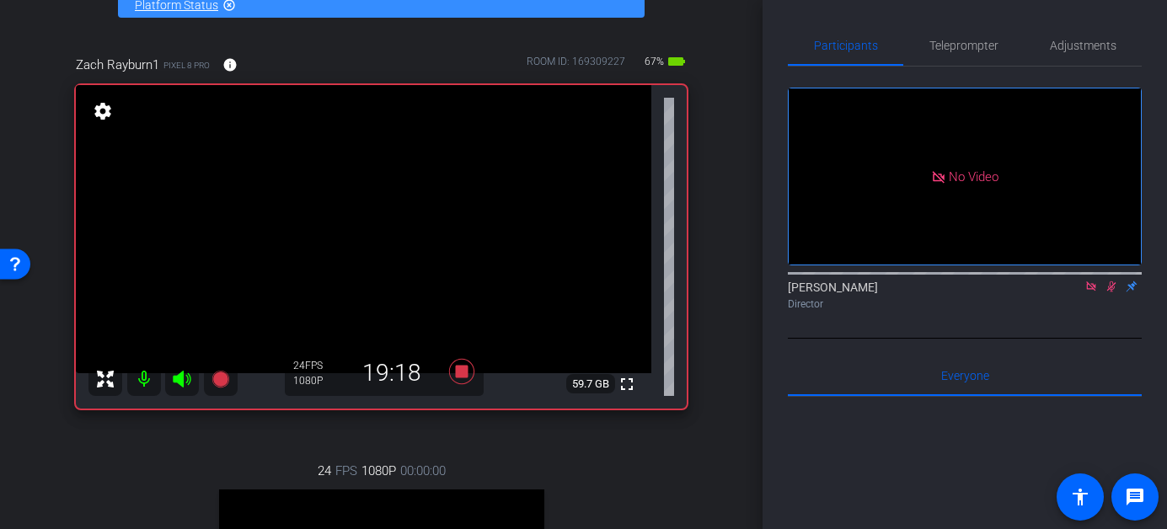
click at [1112, 292] on icon at bounding box center [1111, 286] width 9 height 11
click at [1111, 292] on icon at bounding box center [1110, 287] width 13 height 12
click at [1113, 292] on icon at bounding box center [1110, 287] width 13 height 12
click at [1112, 292] on icon at bounding box center [1111, 286] width 7 height 11
click at [1112, 292] on icon at bounding box center [1110, 287] width 13 height 12
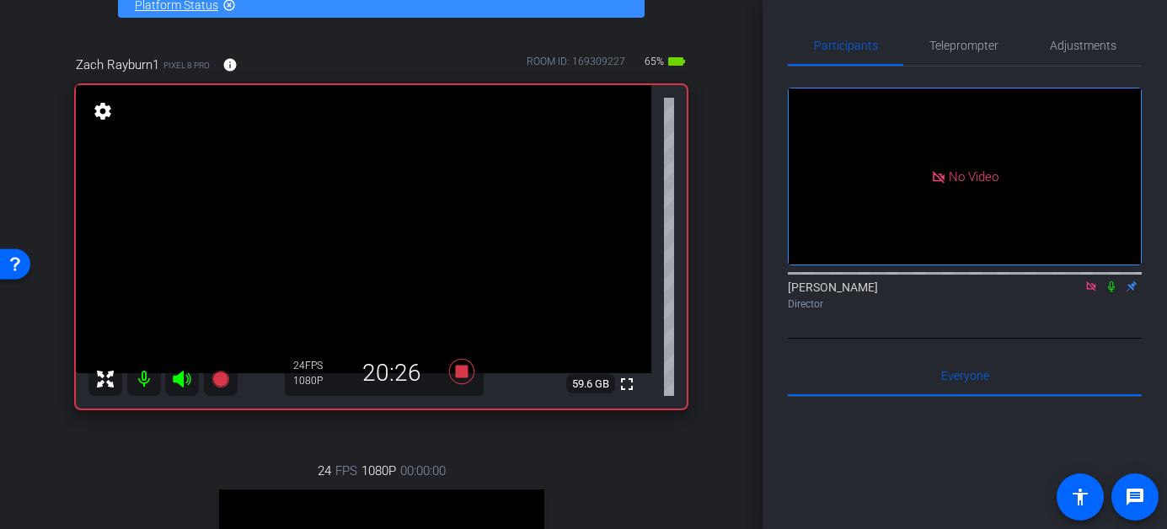
click at [1115, 292] on icon at bounding box center [1110, 287] width 13 height 12
click at [1110, 292] on icon at bounding box center [1110, 287] width 13 height 12
click at [1108, 292] on icon at bounding box center [1110, 287] width 13 height 12
click at [1108, 292] on icon at bounding box center [1111, 286] width 9 height 11
click at [1110, 292] on icon at bounding box center [1110, 287] width 13 height 12
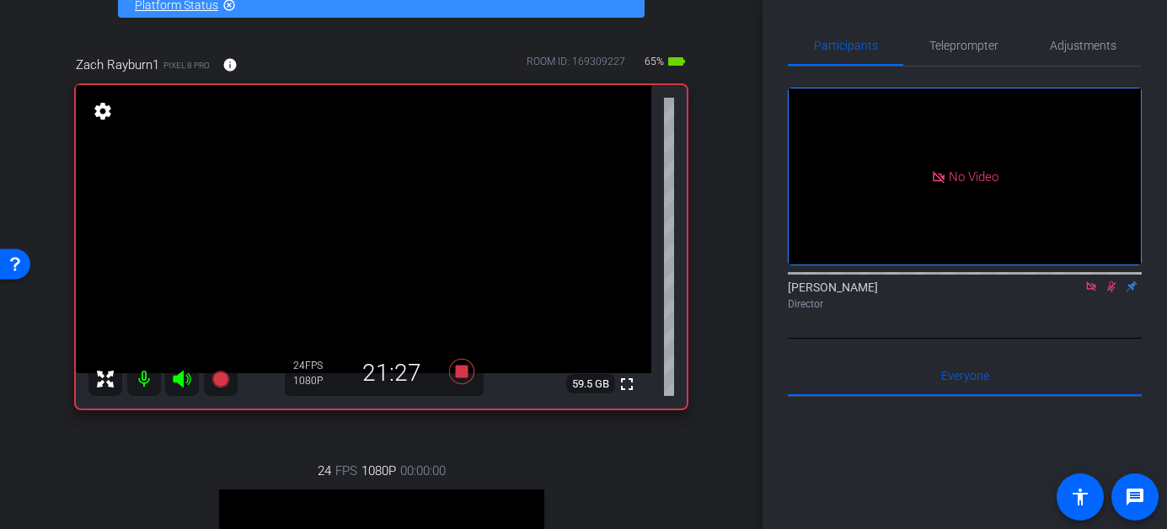
click at [1110, 292] on icon at bounding box center [1111, 286] width 9 height 11
click at [1111, 292] on icon at bounding box center [1110, 287] width 13 height 12
click at [1110, 292] on icon at bounding box center [1111, 286] width 9 height 11
click at [1108, 292] on icon at bounding box center [1110, 287] width 13 height 12
click at [1107, 292] on icon at bounding box center [1111, 286] width 9 height 11
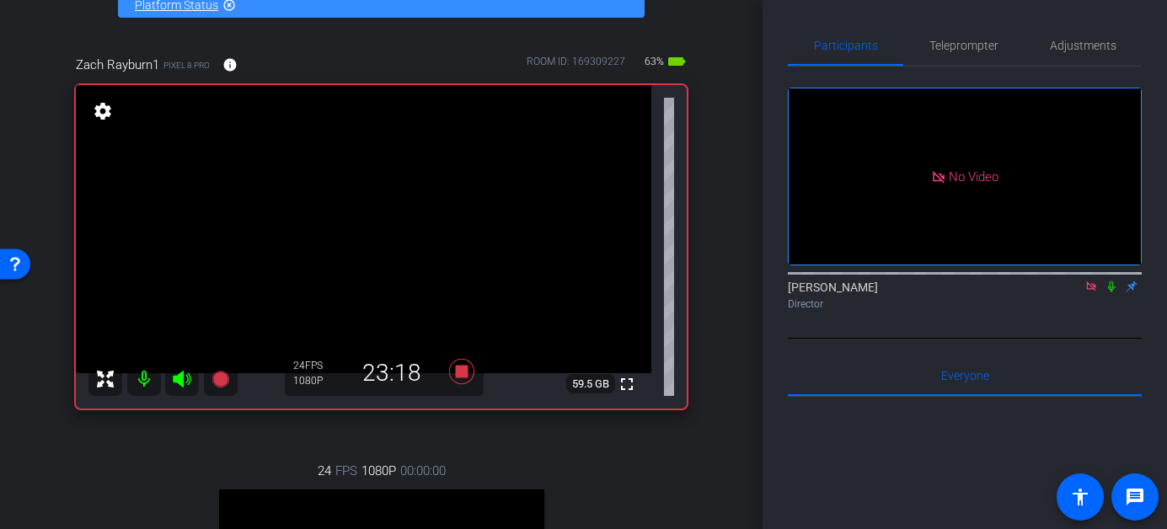
click at [1112, 292] on icon at bounding box center [1111, 286] width 7 height 11
click at [1112, 292] on icon at bounding box center [1111, 286] width 9 height 11
click at [1112, 292] on icon at bounding box center [1111, 286] width 7 height 11
click at [1115, 292] on icon at bounding box center [1110, 287] width 13 height 12
click at [1110, 292] on icon at bounding box center [1110, 287] width 13 height 12
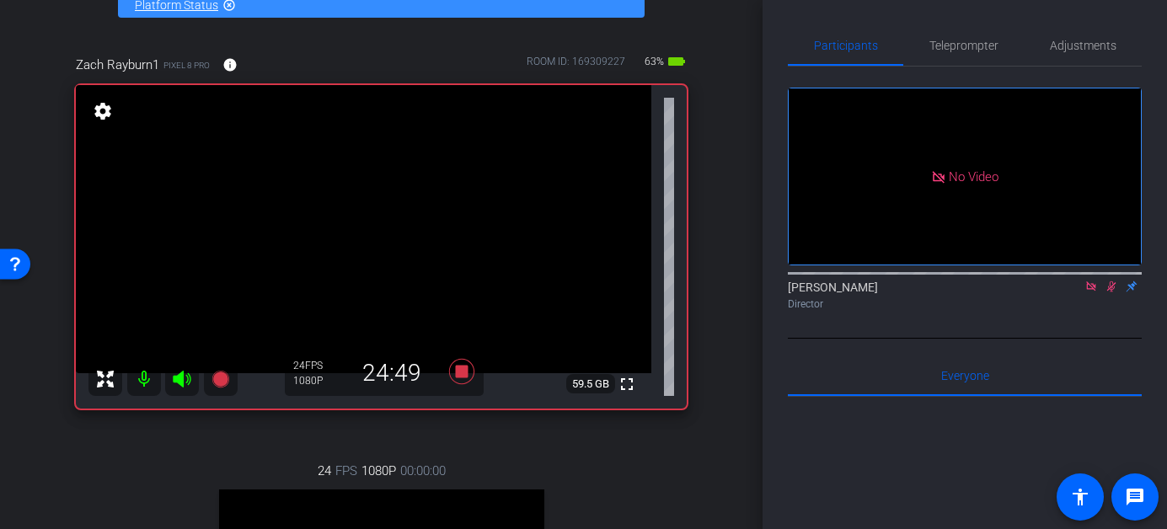
click at [1110, 292] on icon at bounding box center [1111, 286] width 9 height 11
click at [1110, 292] on icon at bounding box center [1111, 286] width 7 height 11
click at [1115, 292] on icon at bounding box center [1110, 287] width 13 height 12
click at [1111, 292] on icon at bounding box center [1110, 287] width 13 height 12
click at [1110, 292] on icon at bounding box center [1111, 286] width 9 height 11
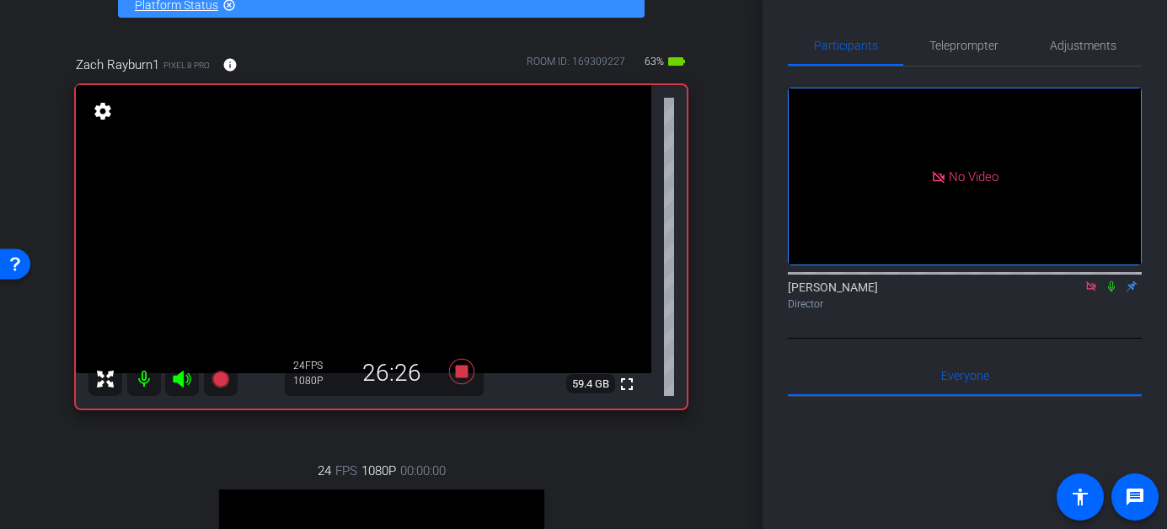
click at [1110, 292] on icon at bounding box center [1111, 286] width 7 height 11
click at [1110, 292] on icon at bounding box center [1111, 286] width 9 height 11
click at [1111, 292] on icon at bounding box center [1110, 287] width 13 height 12
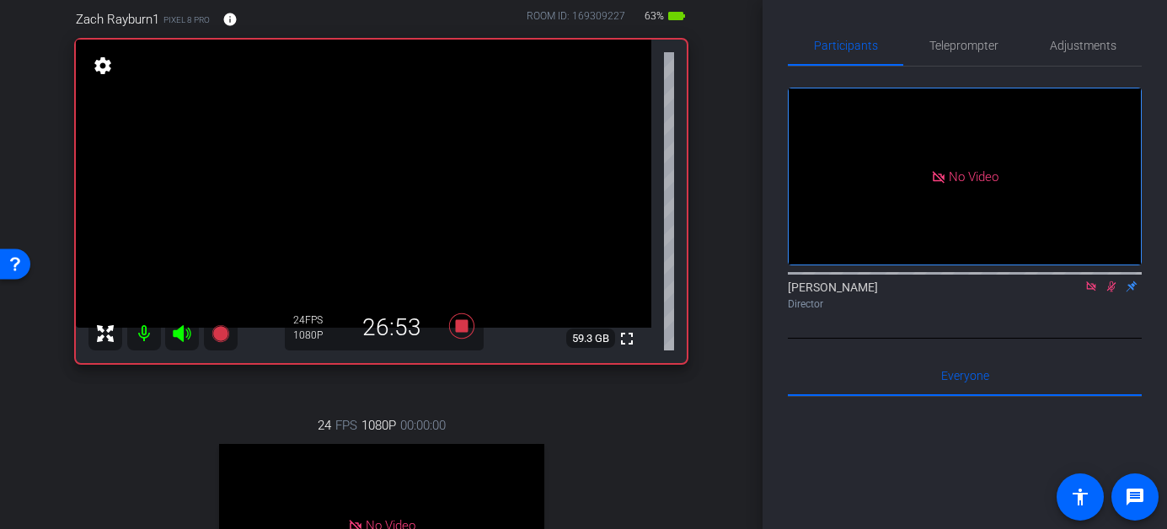
scroll to position [148, 0]
click at [1111, 292] on icon at bounding box center [1110, 287] width 13 height 12
click at [1093, 291] on icon at bounding box center [1090, 285] width 9 height 9
click at [1098, 294] on mat-icon at bounding box center [1091, 286] width 20 height 15
click at [1088, 292] on icon at bounding box center [1090, 287] width 13 height 12
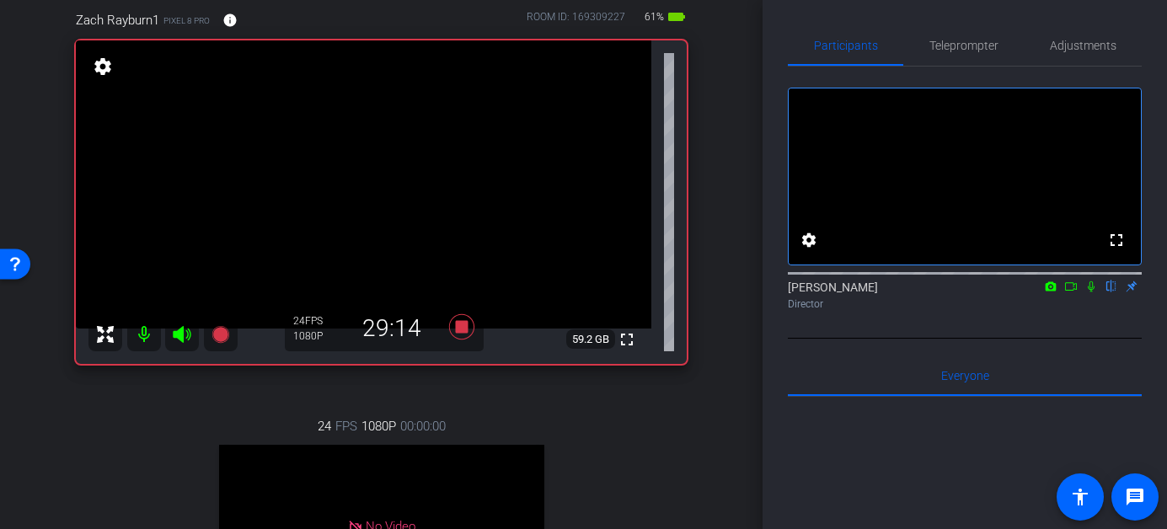
click at [1091, 292] on icon at bounding box center [1090, 287] width 13 height 12
click at [1092, 292] on icon at bounding box center [1091, 286] width 9 height 11
click at [447, 325] on icon at bounding box center [461, 327] width 40 height 30
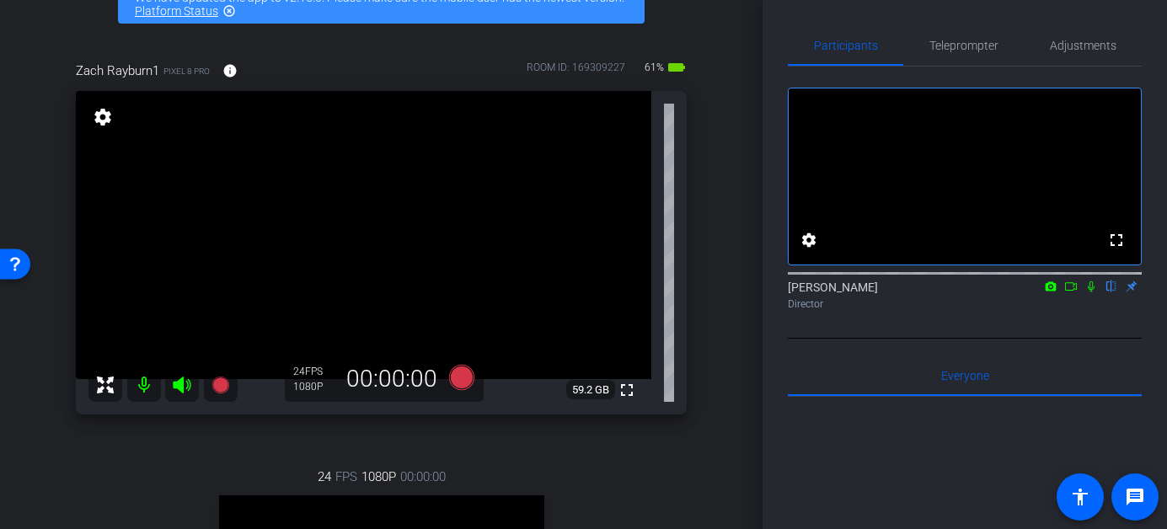
scroll to position [137, 0]
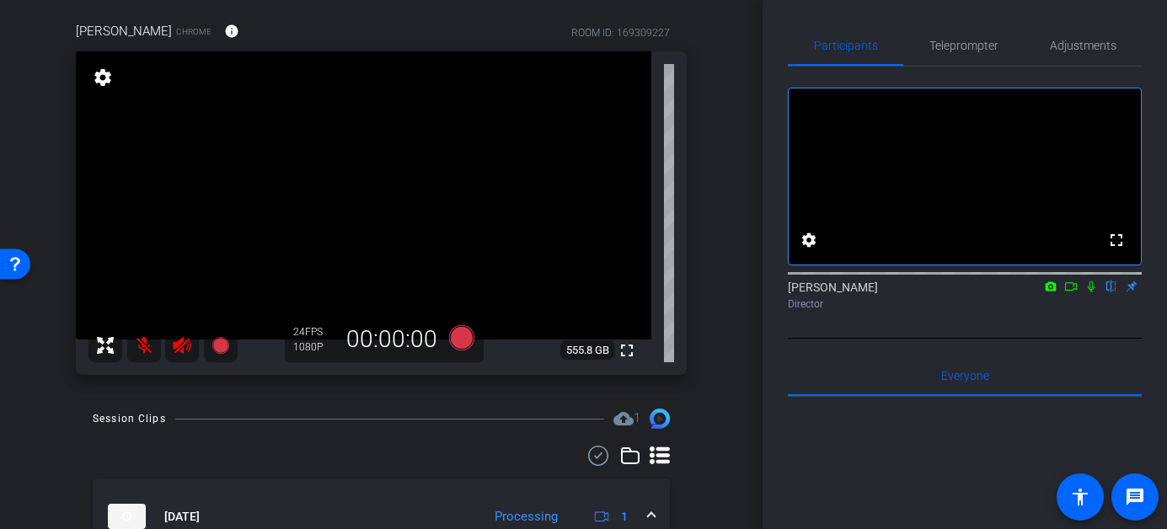
click at [184, 347] on icon at bounding box center [182, 345] width 20 height 20
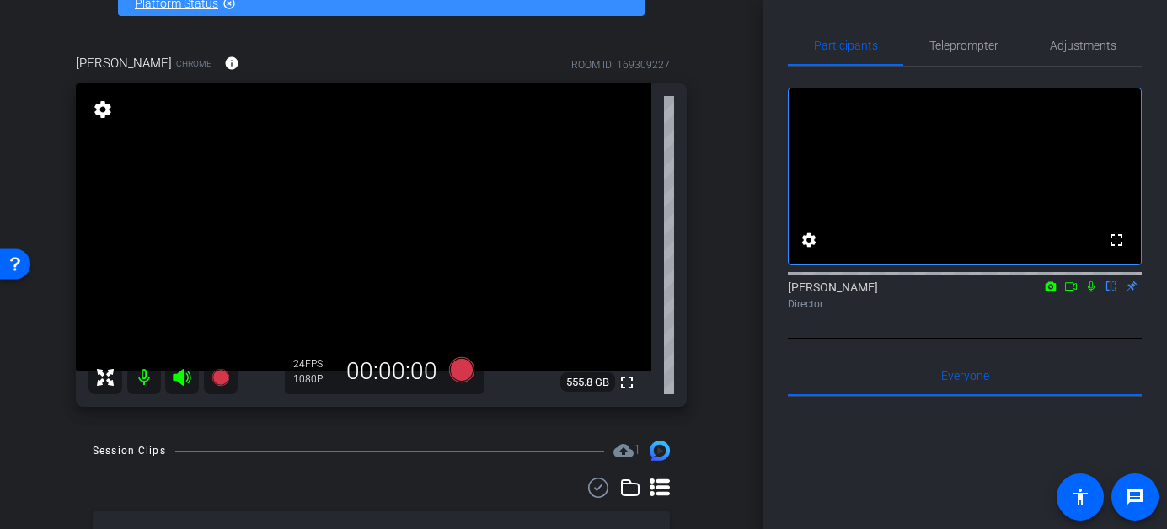
scroll to position [104, 0]
